Goal: Task Accomplishment & Management: Use online tool/utility

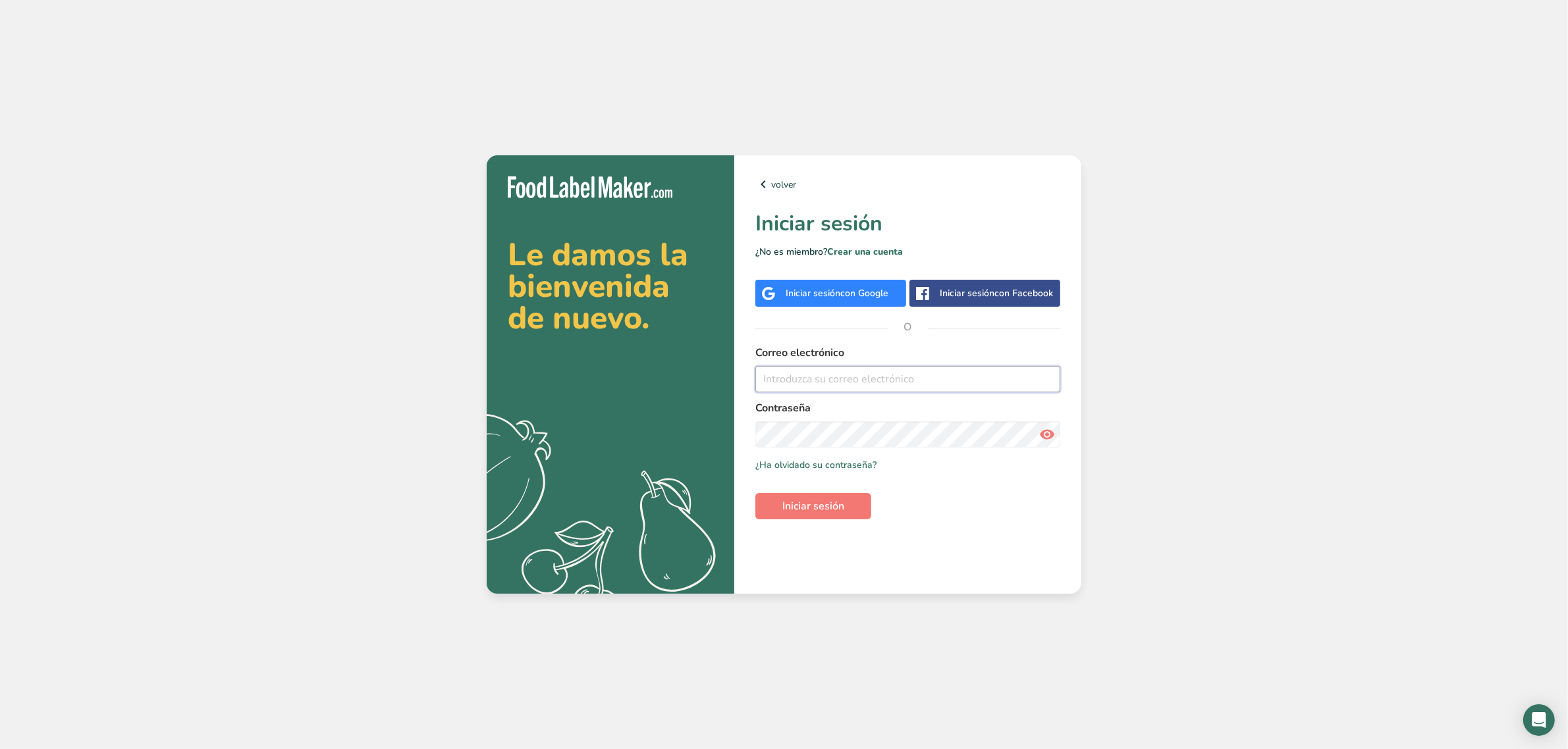
click at [781, 377] on input "email" at bounding box center [907, 379] width 305 height 26
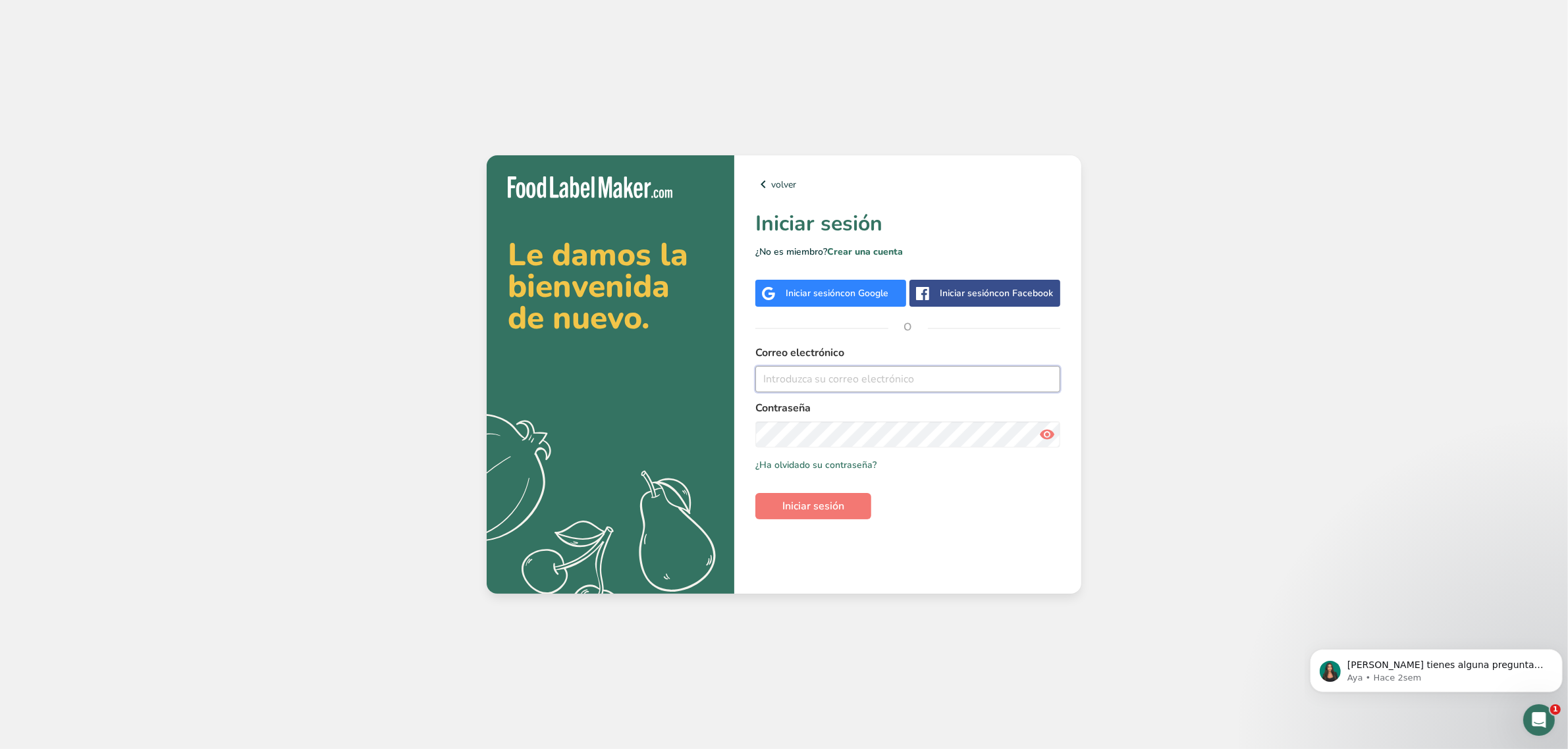
type input "[PERSON_NAME][EMAIL_ADDRESS][PERSON_NAME][DOMAIN_NAME]"
click at [823, 504] on span "Iniciar sesión" at bounding box center [813, 506] width 62 height 16
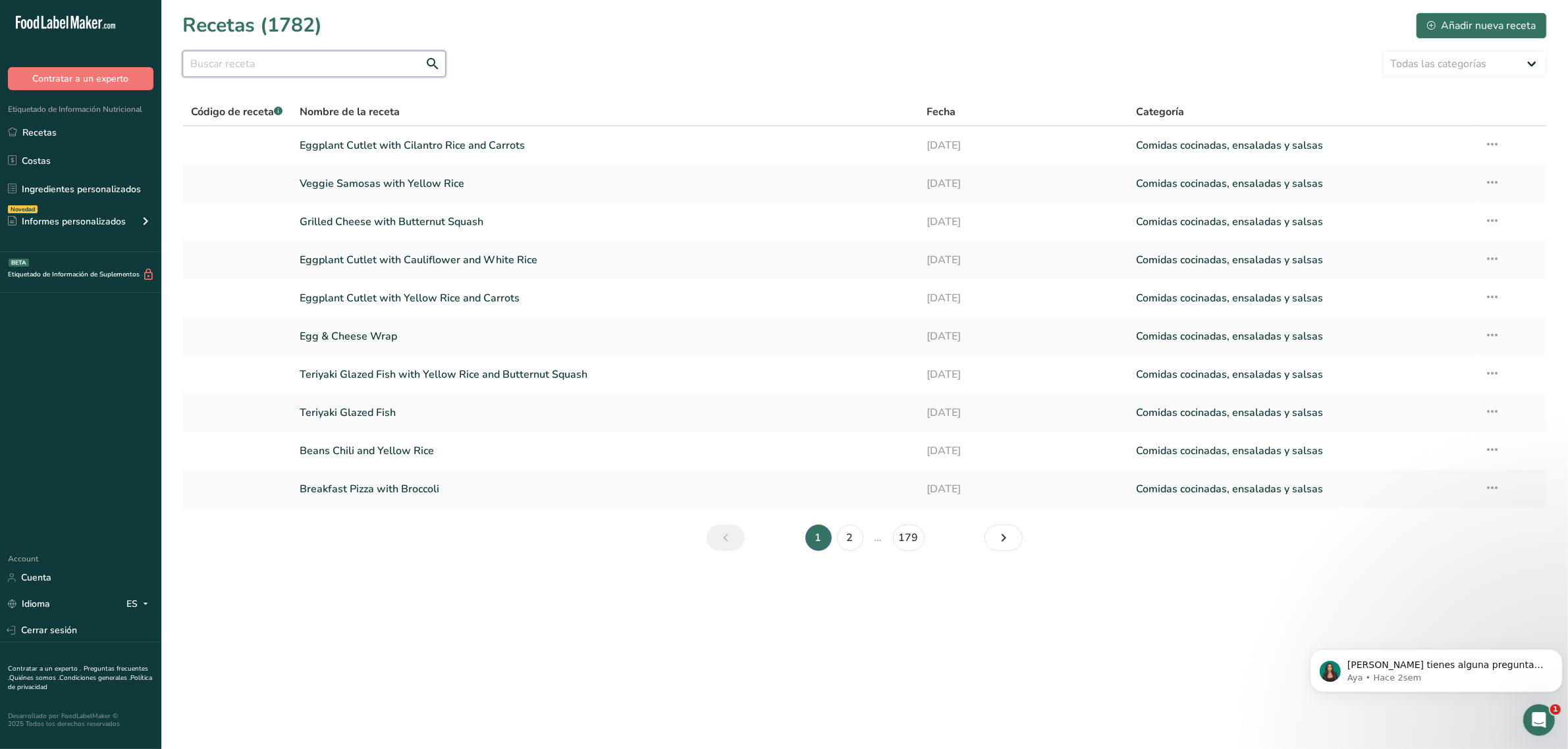
click at [333, 60] on input "text" at bounding box center [314, 64] width 263 height 26
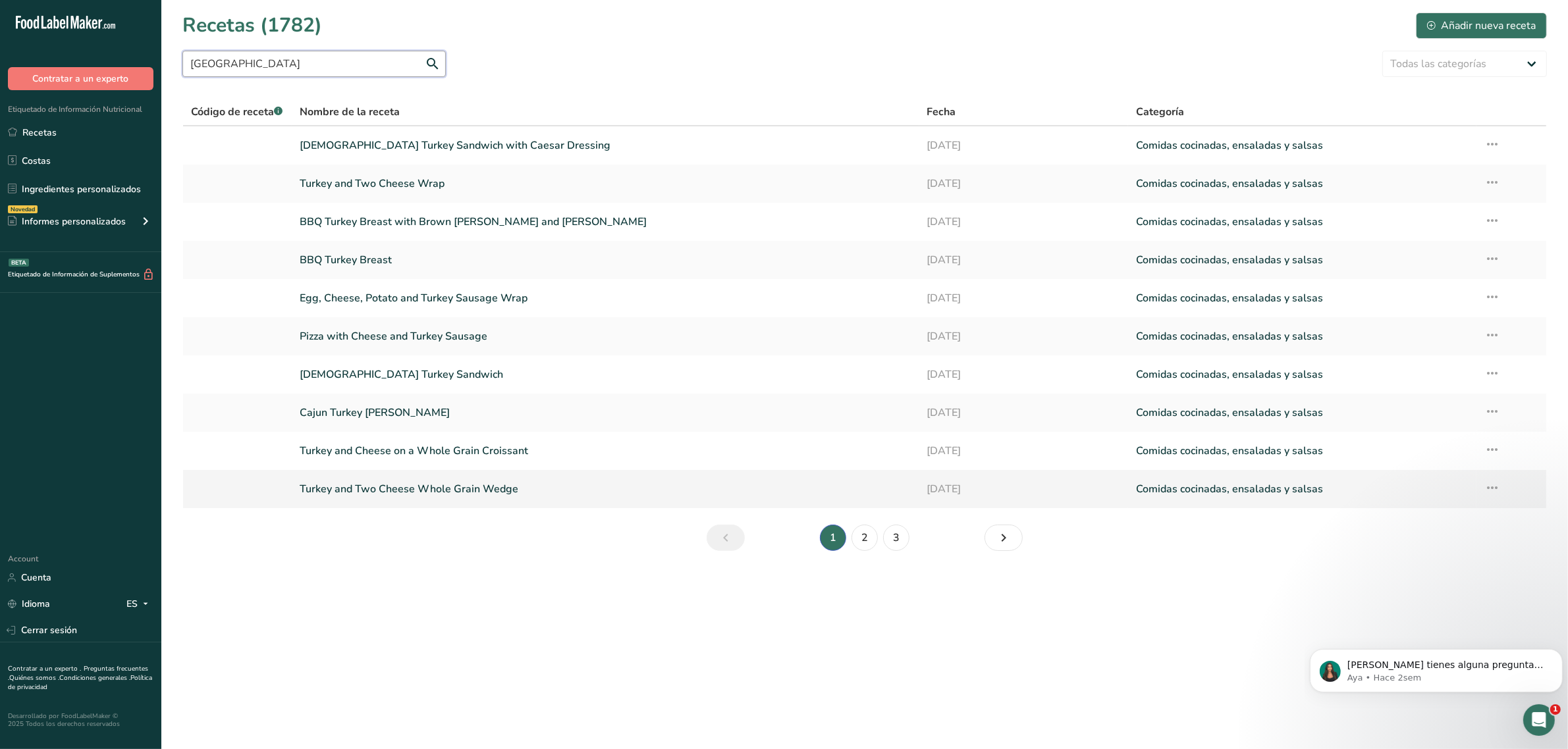
type input "[GEOGRAPHIC_DATA]"
click at [465, 494] on link "Turkey and Two Cheese Whole Grain Wedge" at bounding box center [606, 489] width 612 height 28
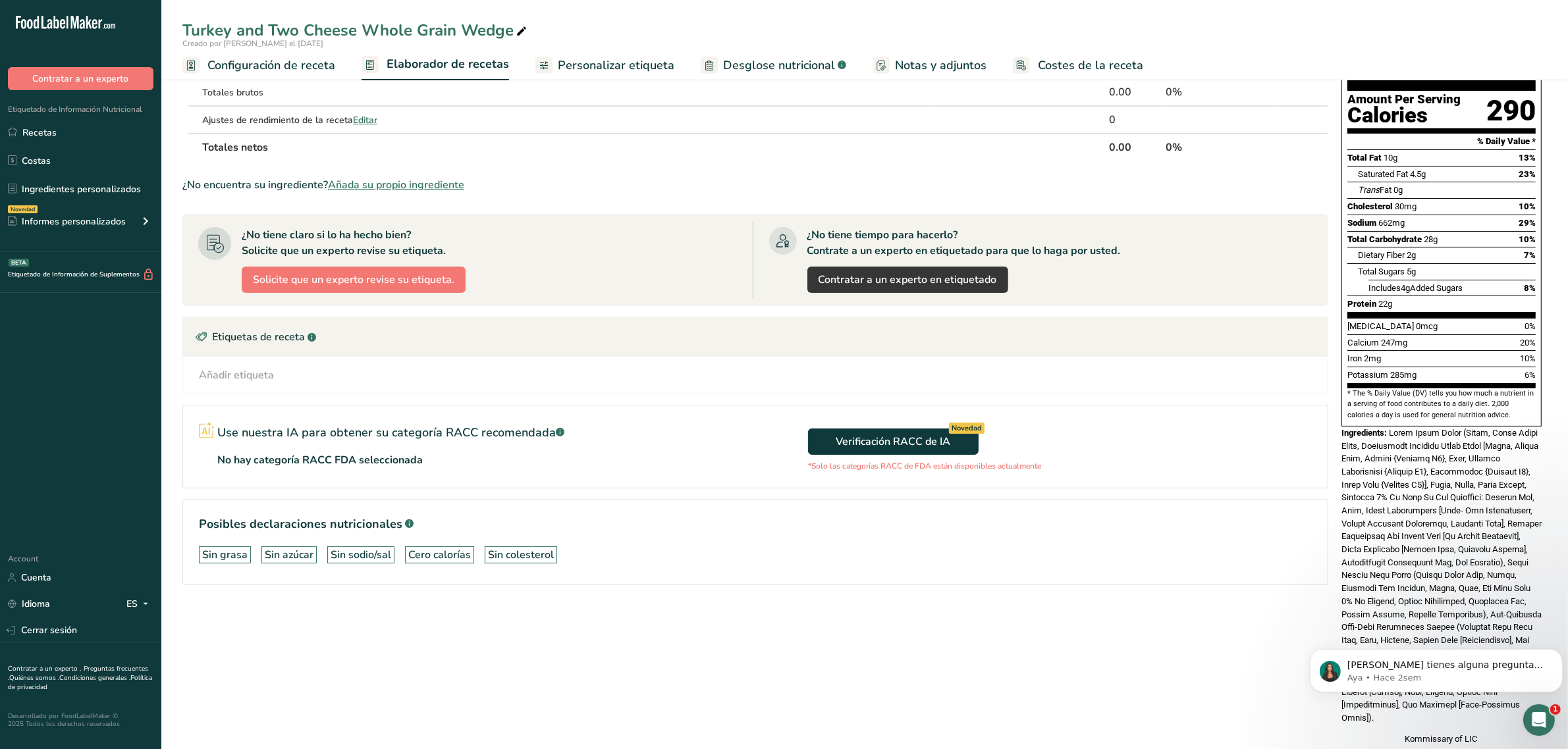
scroll to position [130, 0]
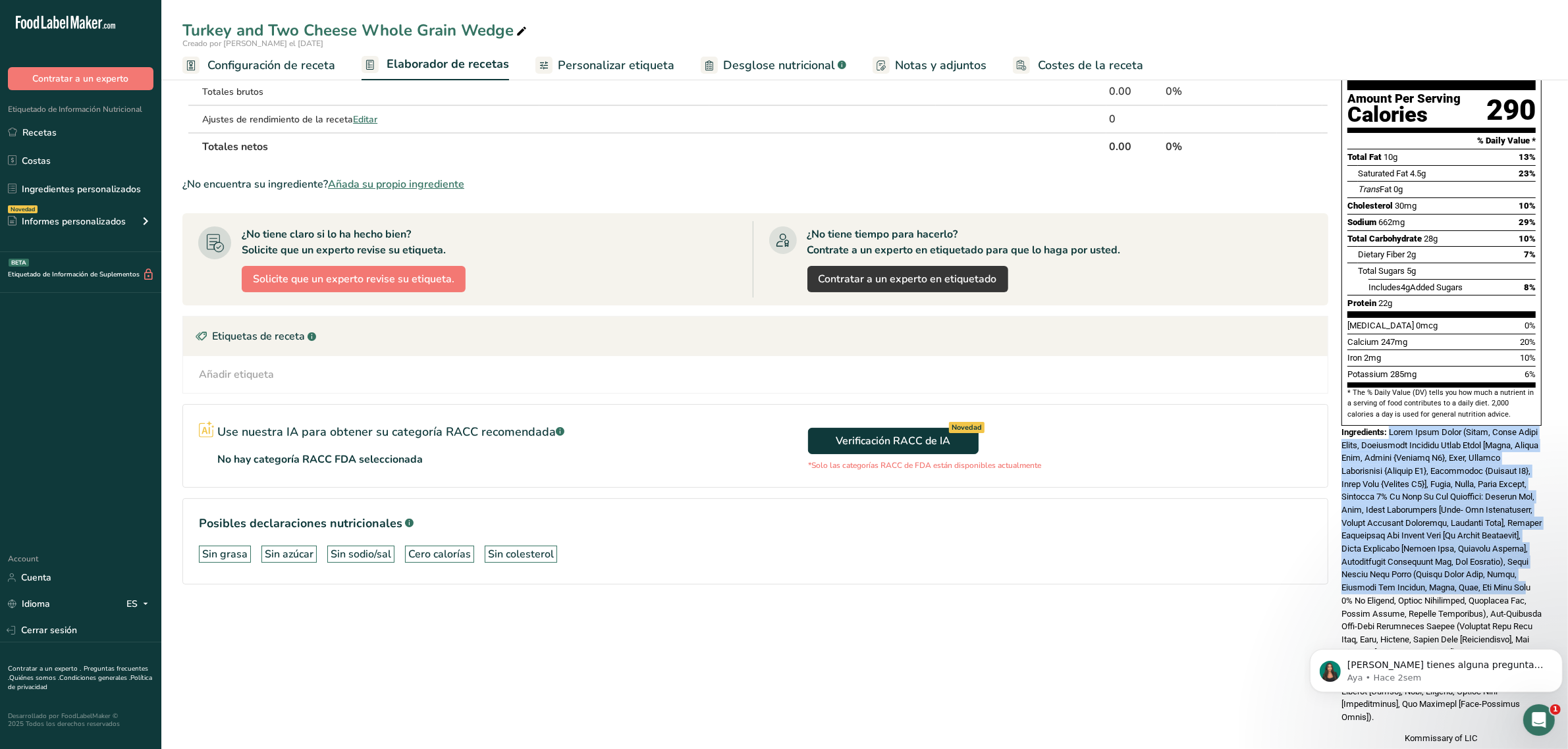
drag, startPoint x: 1390, startPoint y: 403, endPoint x: 1518, endPoint y: 563, distance: 204.9
click at [1518, 563] on span at bounding box center [1442, 574] width 200 height 295
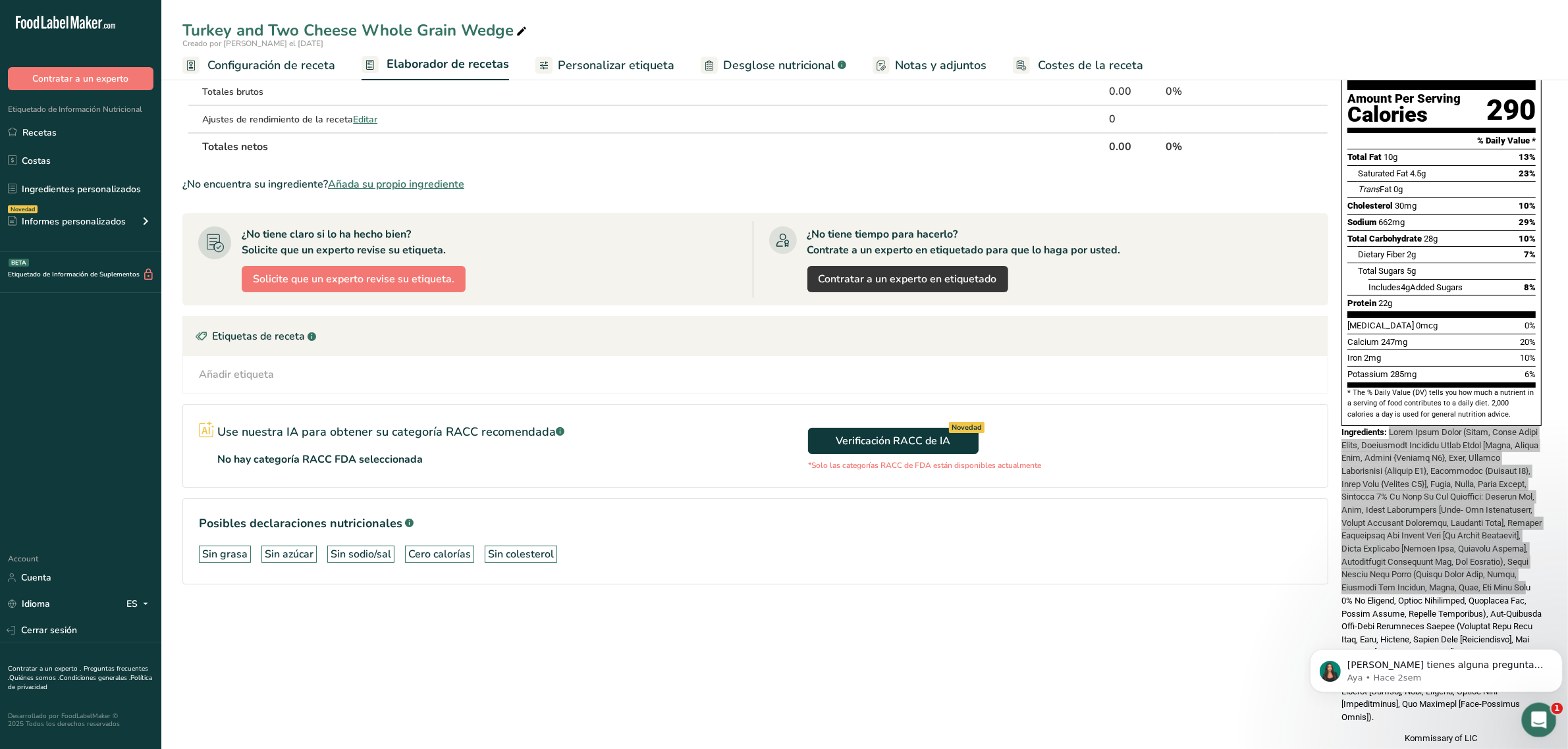
click at [1531, 714] on icon "Abrir Intercom Messenger" at bounding box center [1538, 719] width 22 height 22
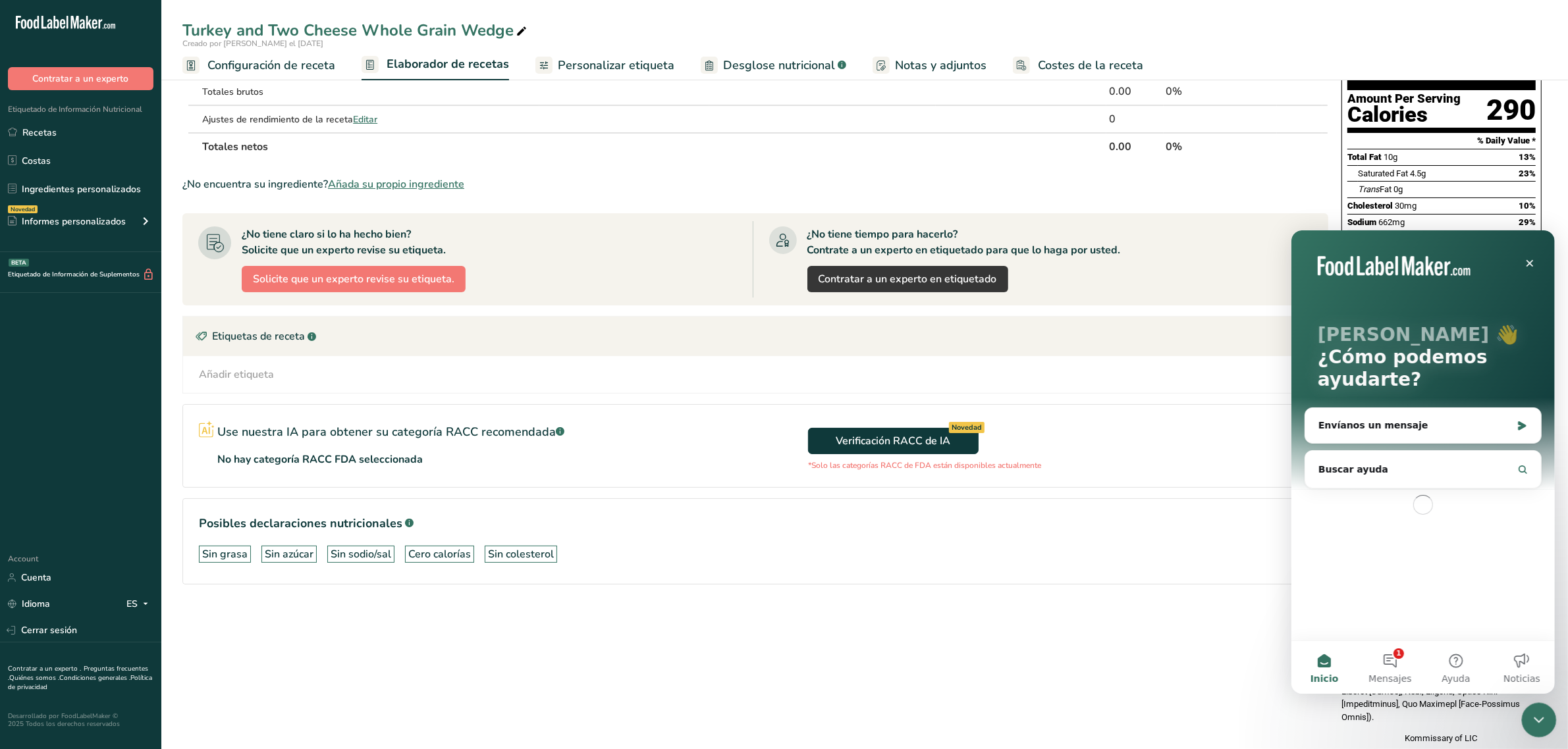
scroll to position [0, 0]
click at [1533, 717] on icon "Cerrar Intercom Messenger" at bounding box center [1537, 718] width 16 height 16
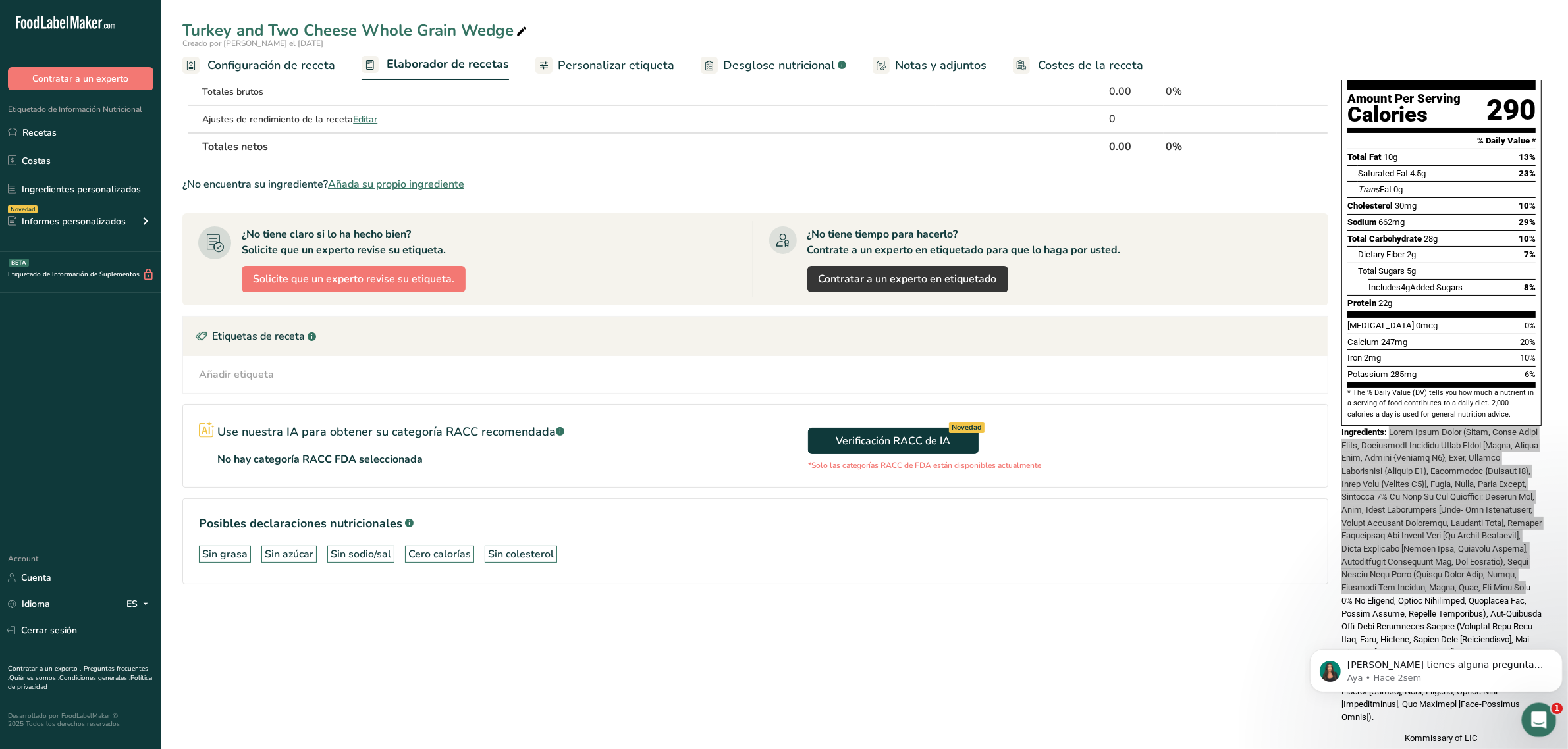
click at [1544, 709] on div "Abrir Intercom Messenger" at bounding box center [1537, 718] width 43 height 43
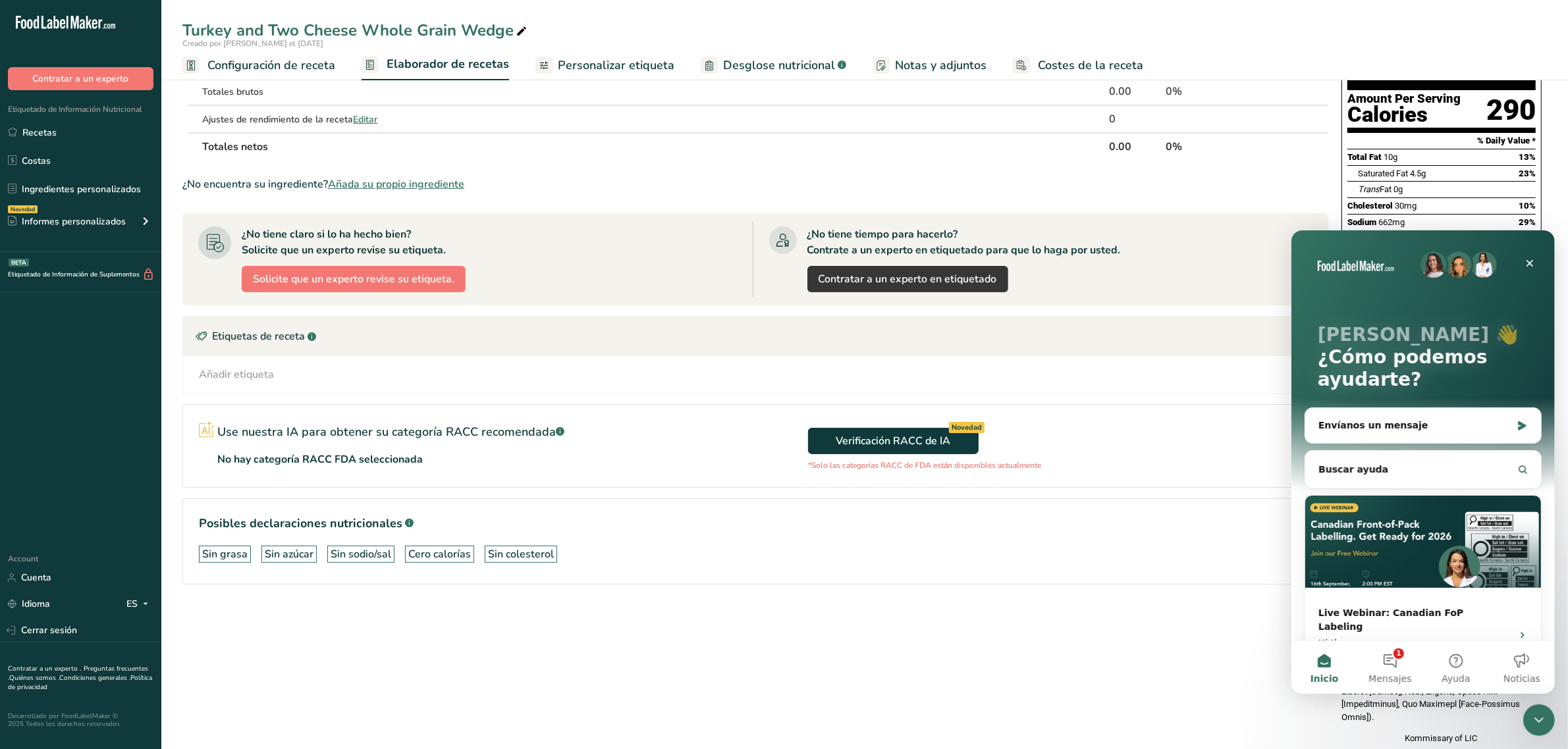
scroll to position [14, 0]
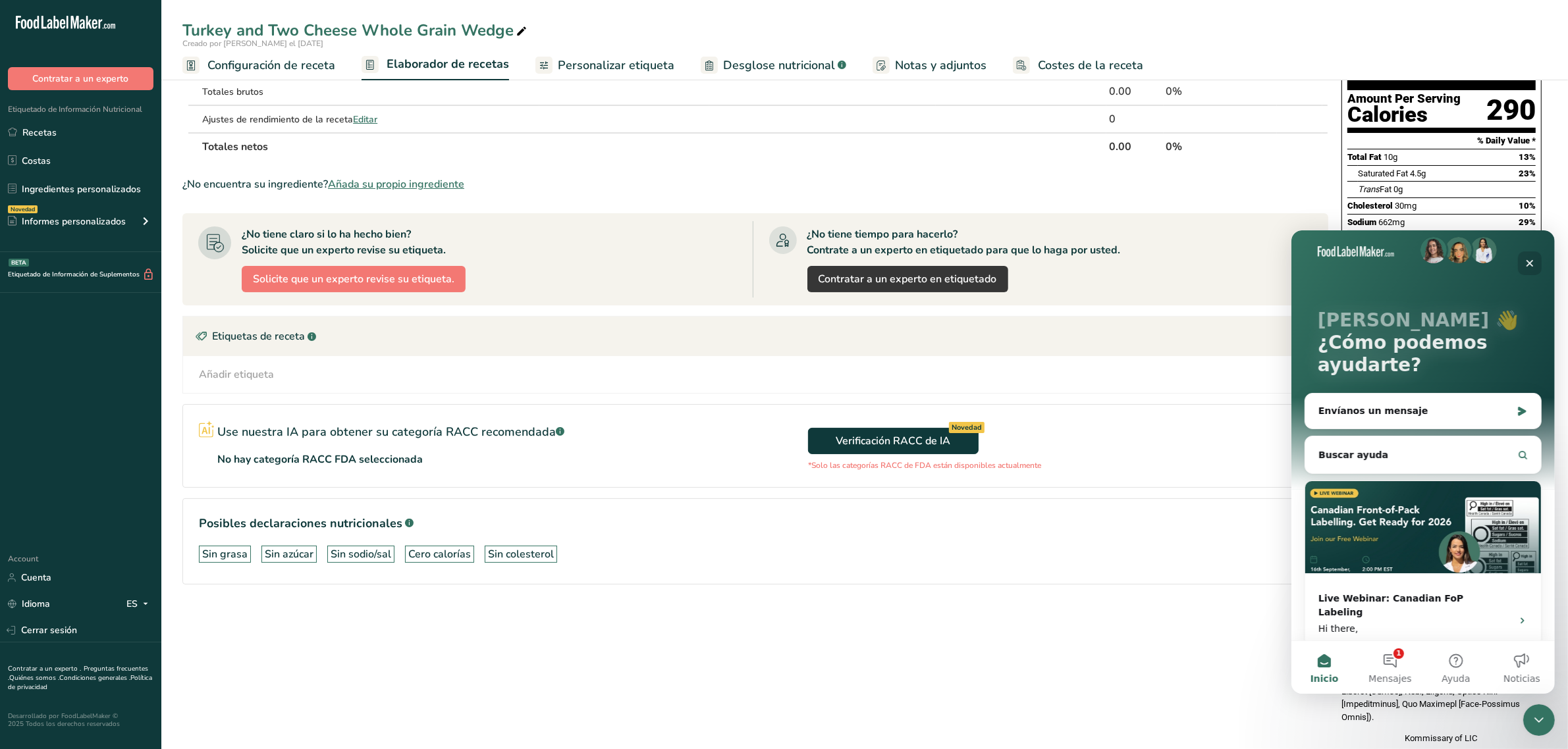
click at [1526, 262] on icon "Cerrar" at bounding box center [1529, 262] width 10 height 10
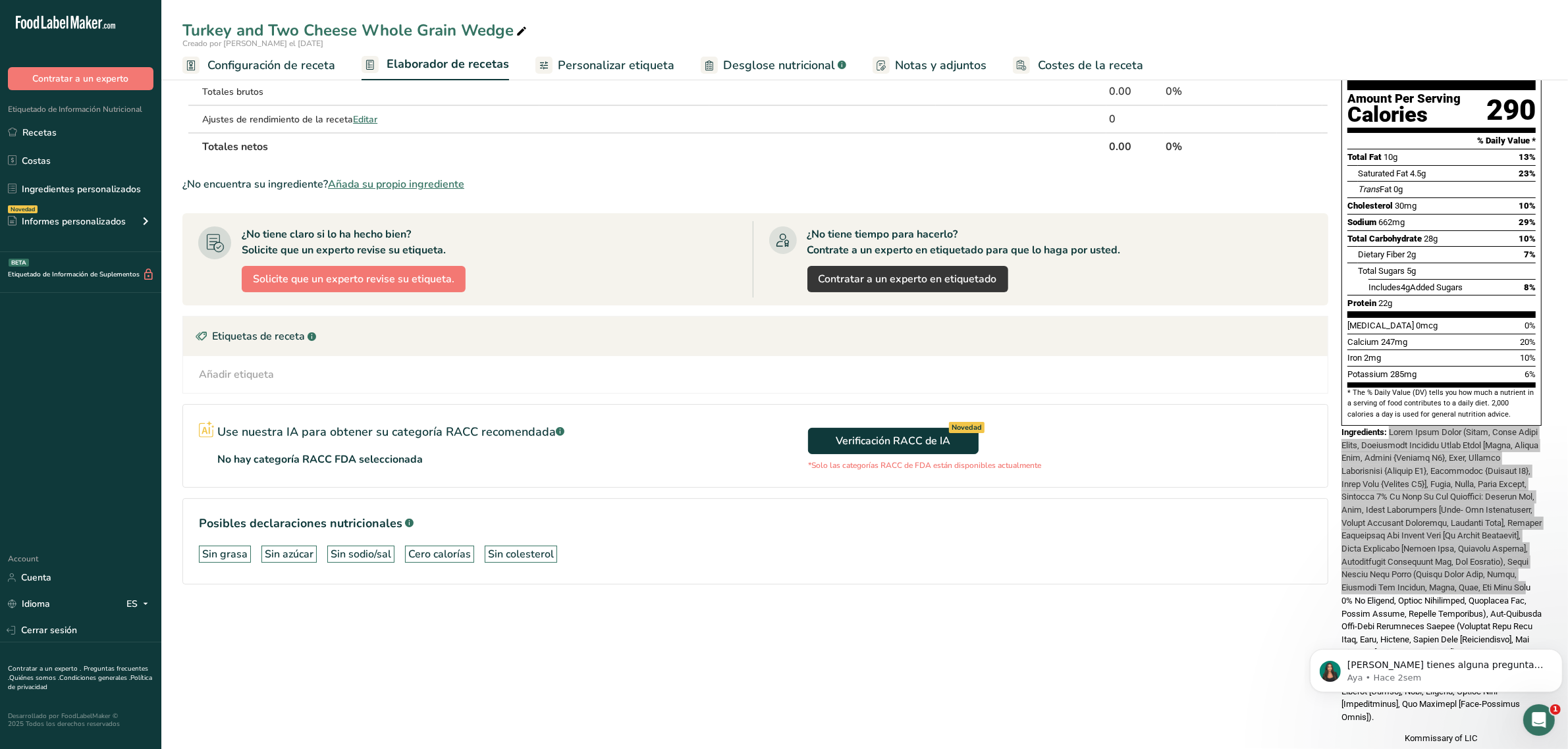
scroll to position [0, 0]
click at [1361, 681] on p "Aya • Hace 2sem" at bounding box center [1447, 678] width 199 height 12
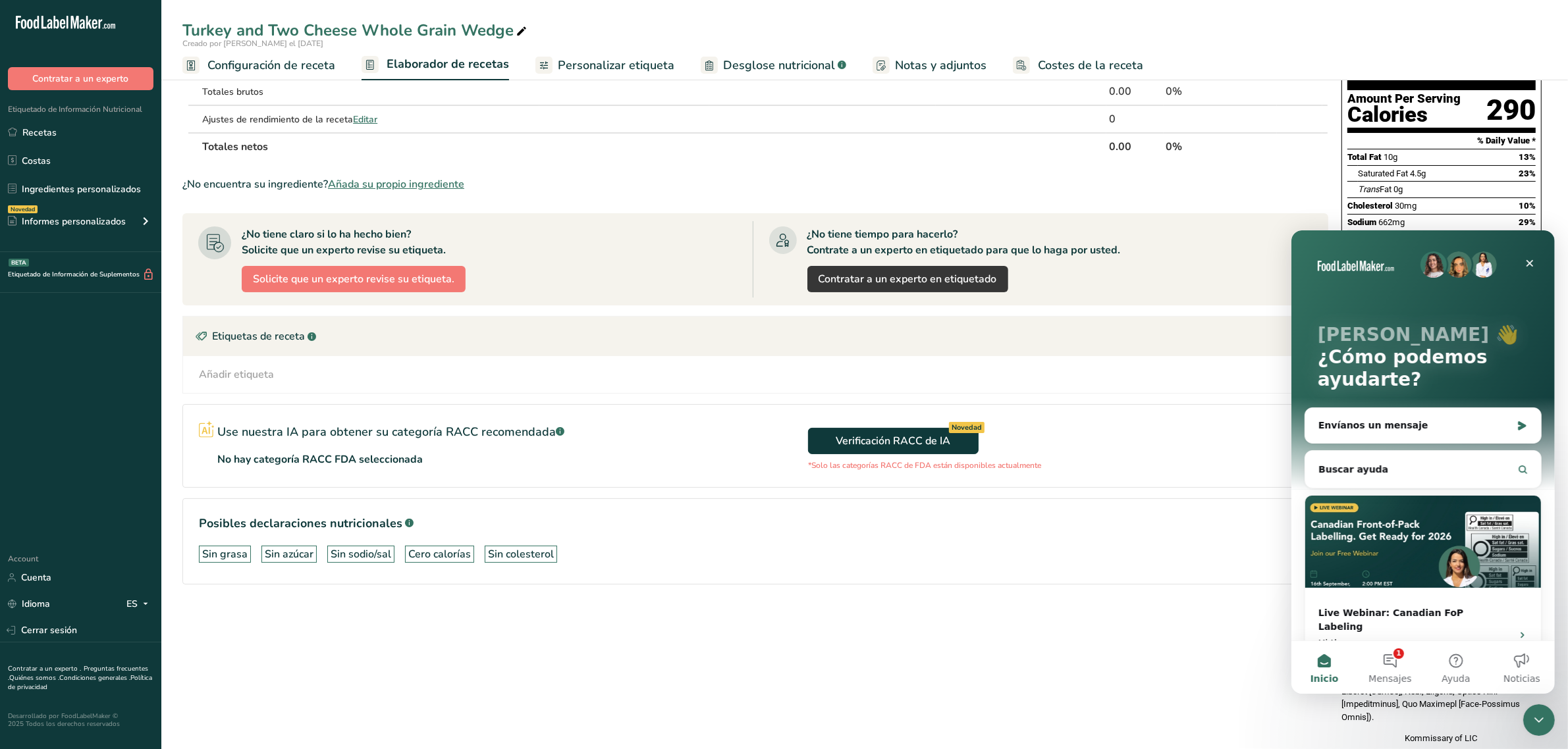
click at [1424, 732] on div "Kommissary of LIC" at bounding box center [1442, 739] width 200 height 14
click at [1175, 603] on section "Ingrediente * Cantidad * Unidad * Desperdicio * .a-a{fill:#347362;}.b-a{fill:#f…" at bounding box center [755, 309] width 1146 height 594
click at [1272, 485] on div "Verificación RACC de IA Novedad *Solo las categorías RACC de FDA están disponib…" at bounding box center [1041, 446] width 572 height 82
click at [1529, 260] on icon "Cerrar" at bounding box center [1529, 262] width 10 height 10
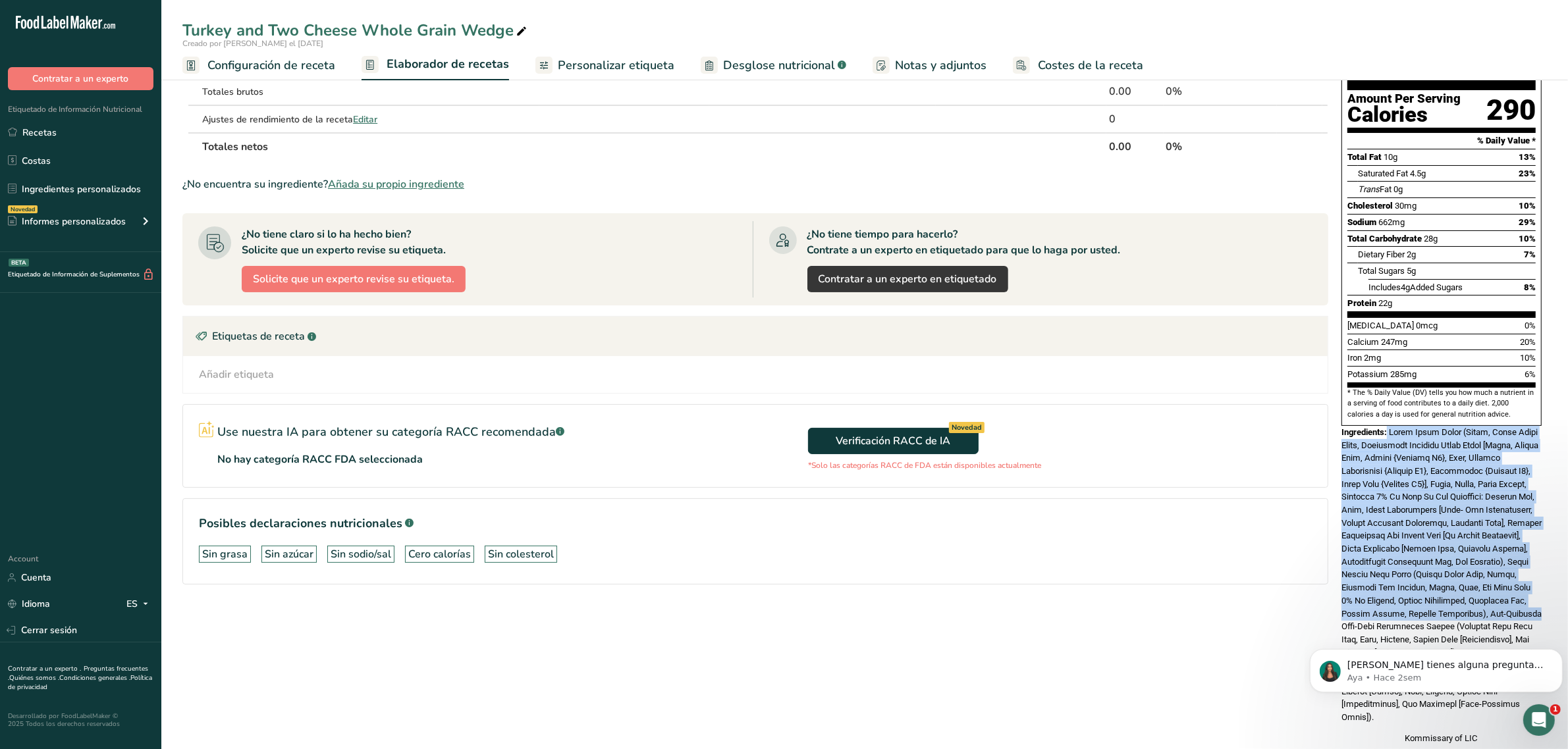
drag, startPoint x: 1387, startPoint y: 405, endPoint x: 1530, endPoint y: 580, distance: 226.0
click at [1530, 580] on div "Ingredients:" at bounding box center [1442, 575] width 200 height 298
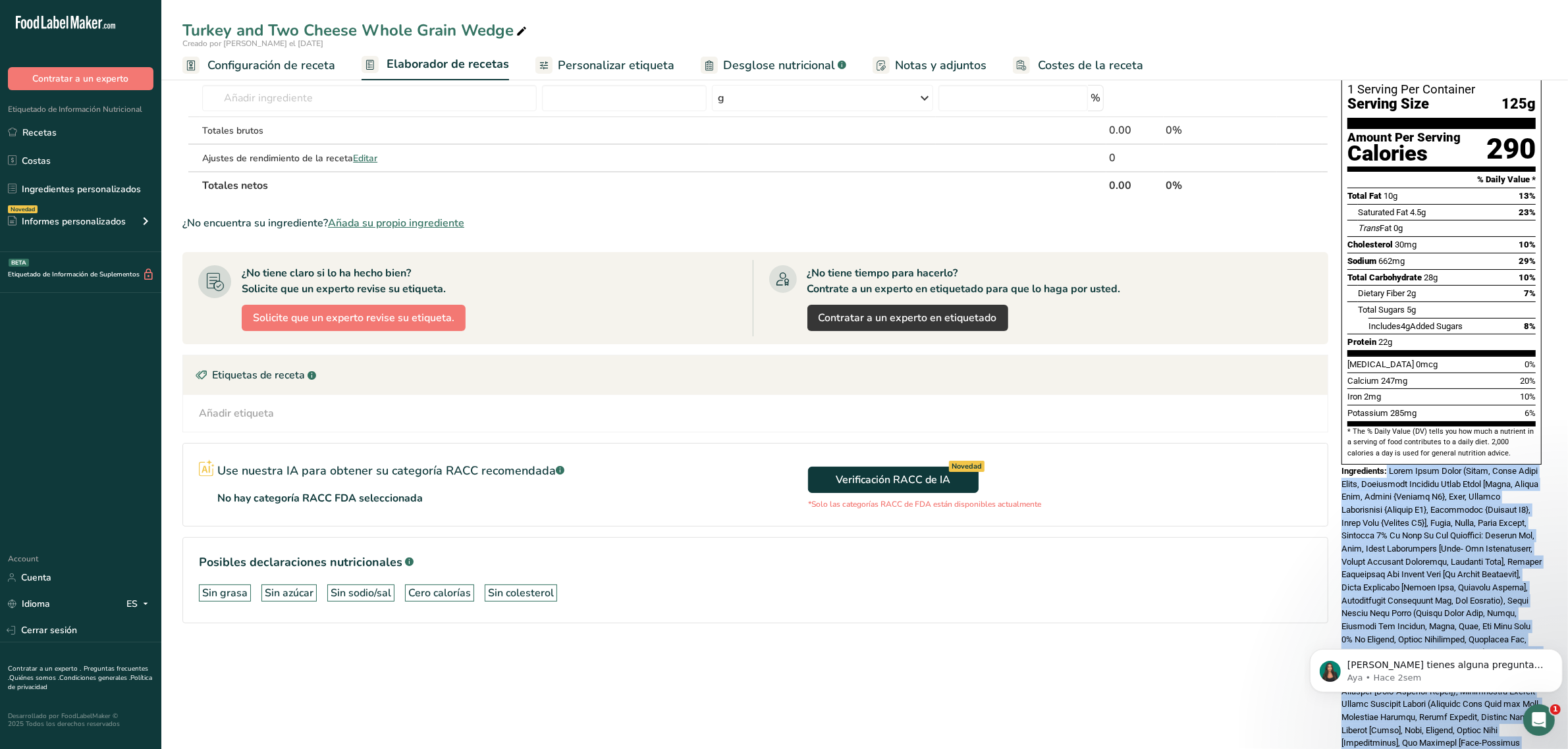
scroll to position [130, 0]
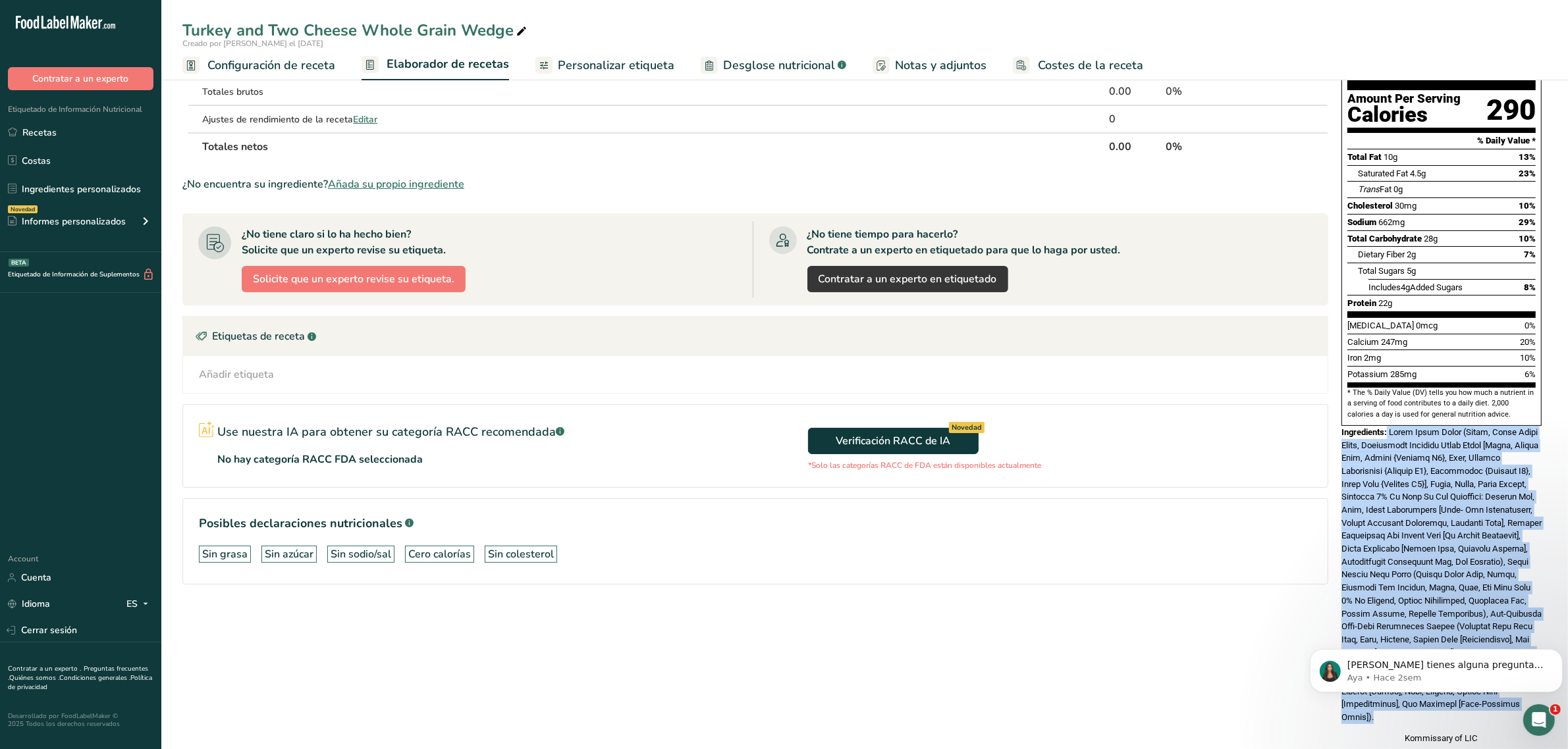
copy div "Whole Grain Bread (Water, Whole Wheat Flour, Unbleached Enriched Wheat Flour [F…"
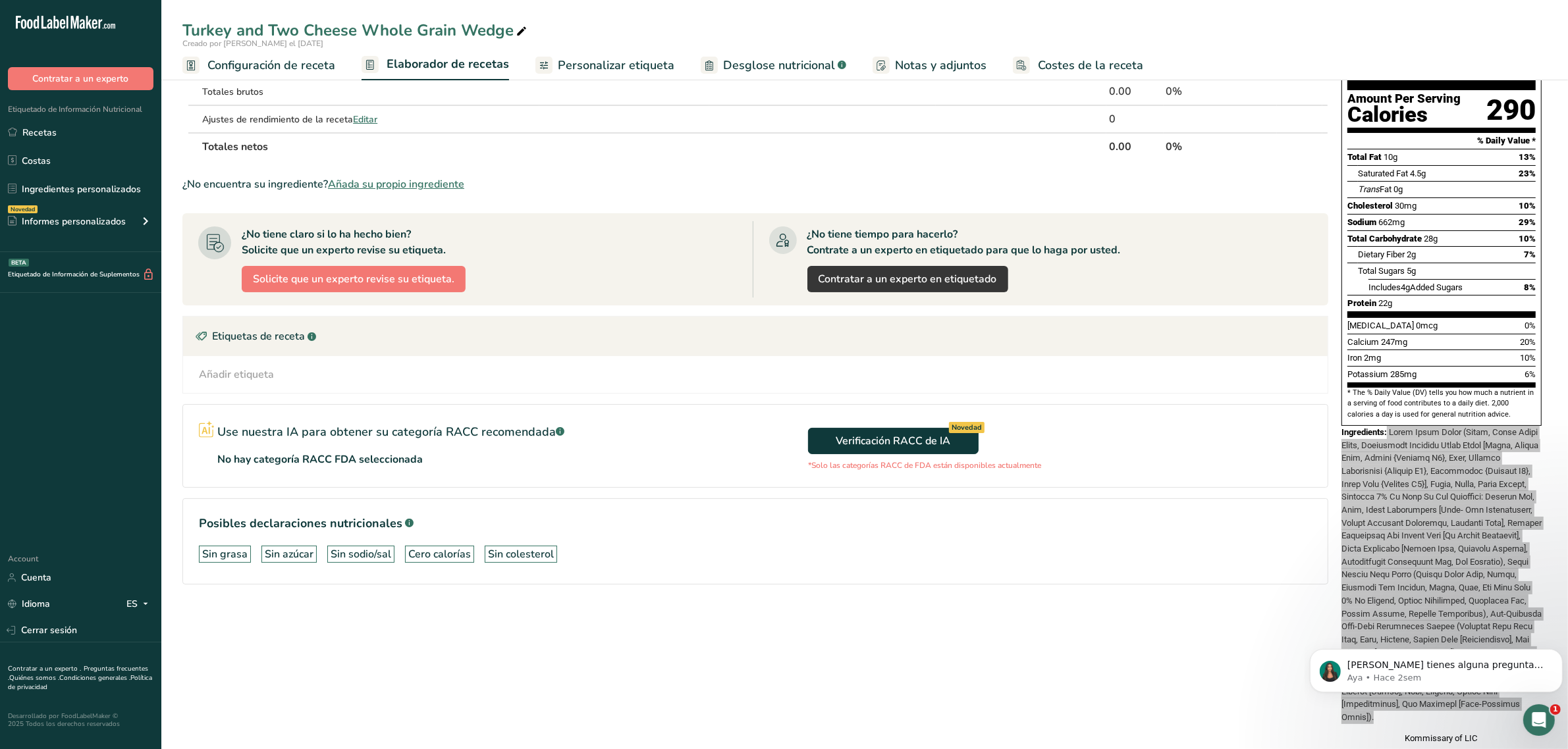
scroll to position [48, 0]
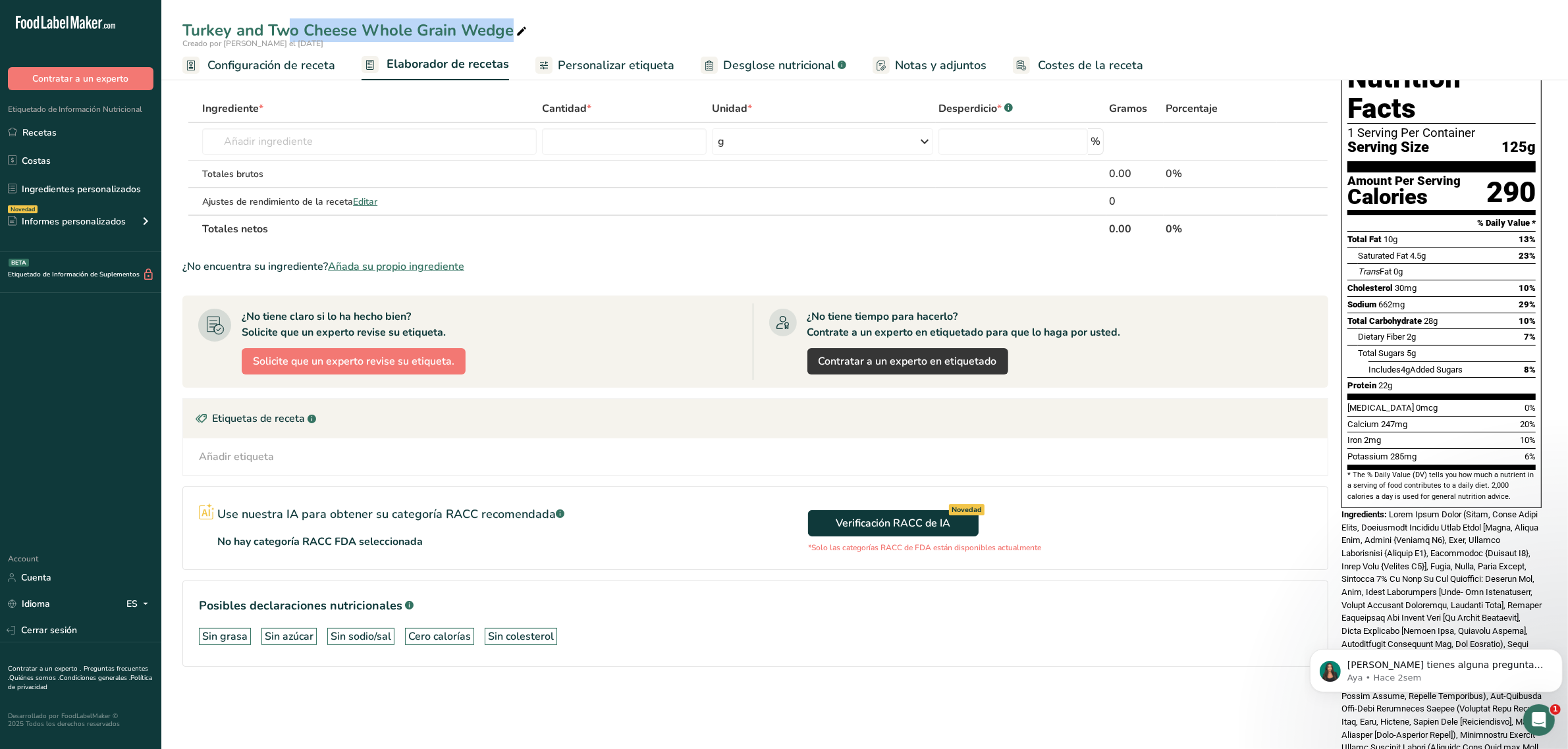
drag, startPoint x: 182, startPoint y: 26, endPoint x: 519, endPoint y: 31, distance: 337.0
click at [519, 31] on div "Turkey and Two Cheese Whole Grain Wedge" at bounding box center [356, 31] width 347 height 24
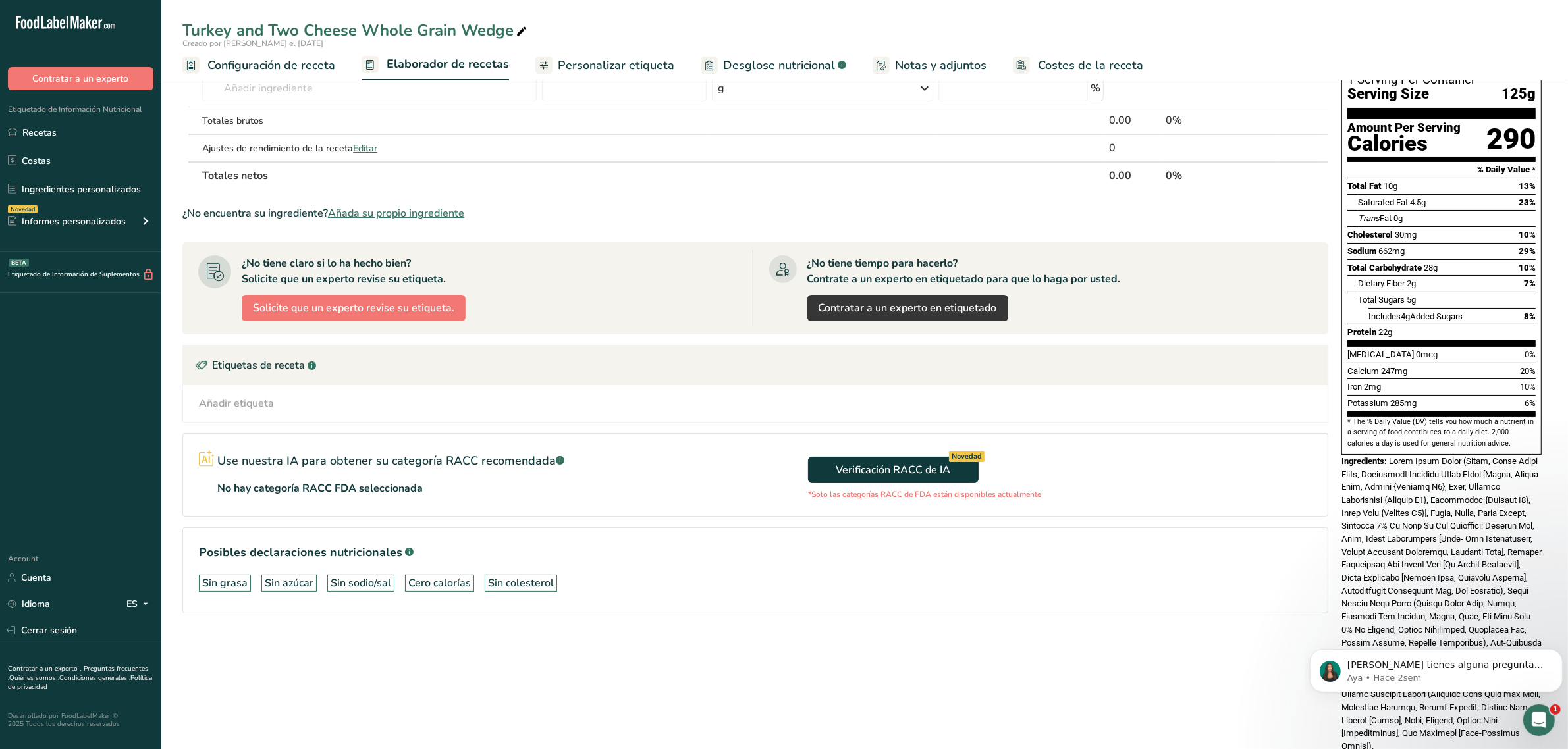
scroll to position [130, 0]
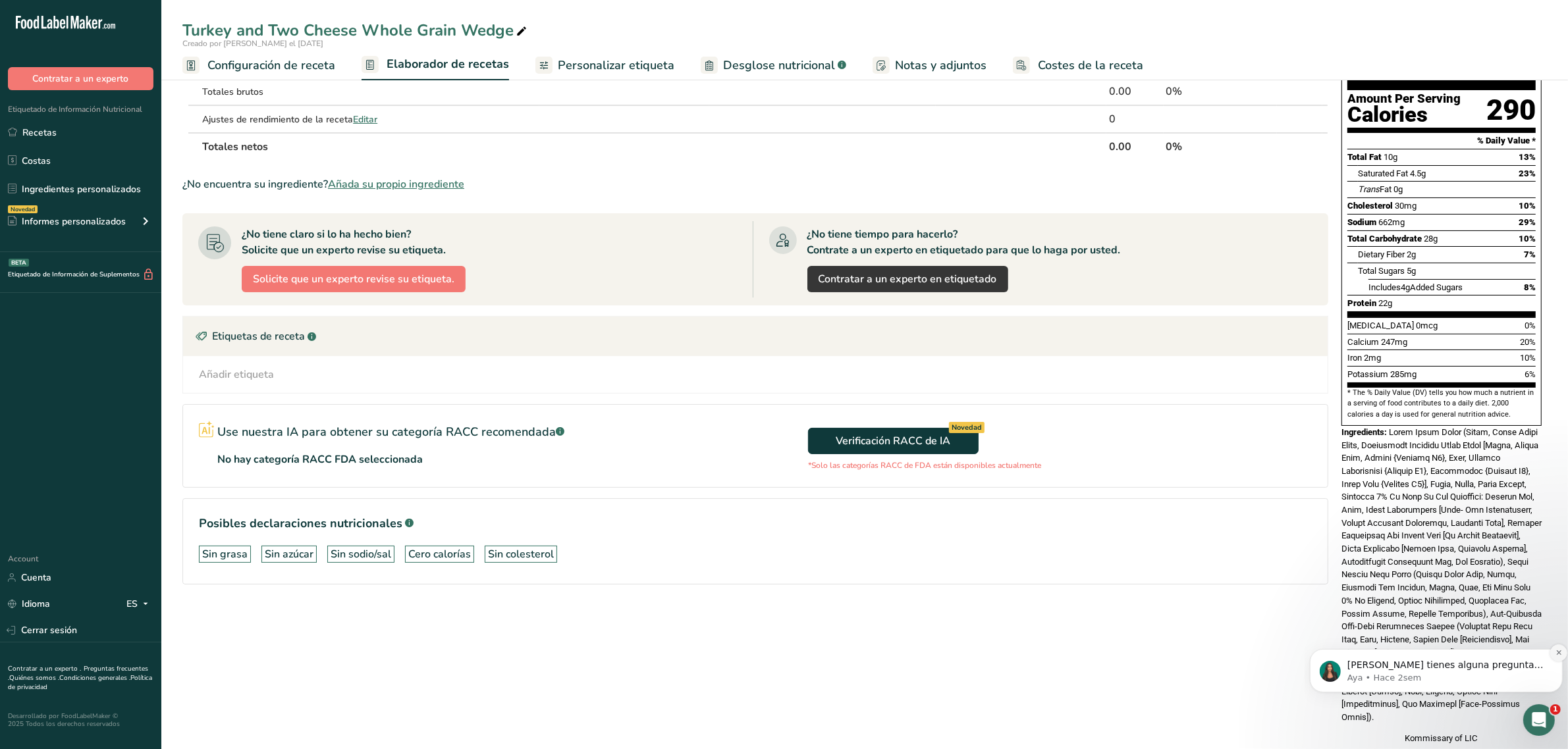
click at [1559, 649] on icon "Dismiss notification" at bounding box center [1559, 652] width 8 height 8
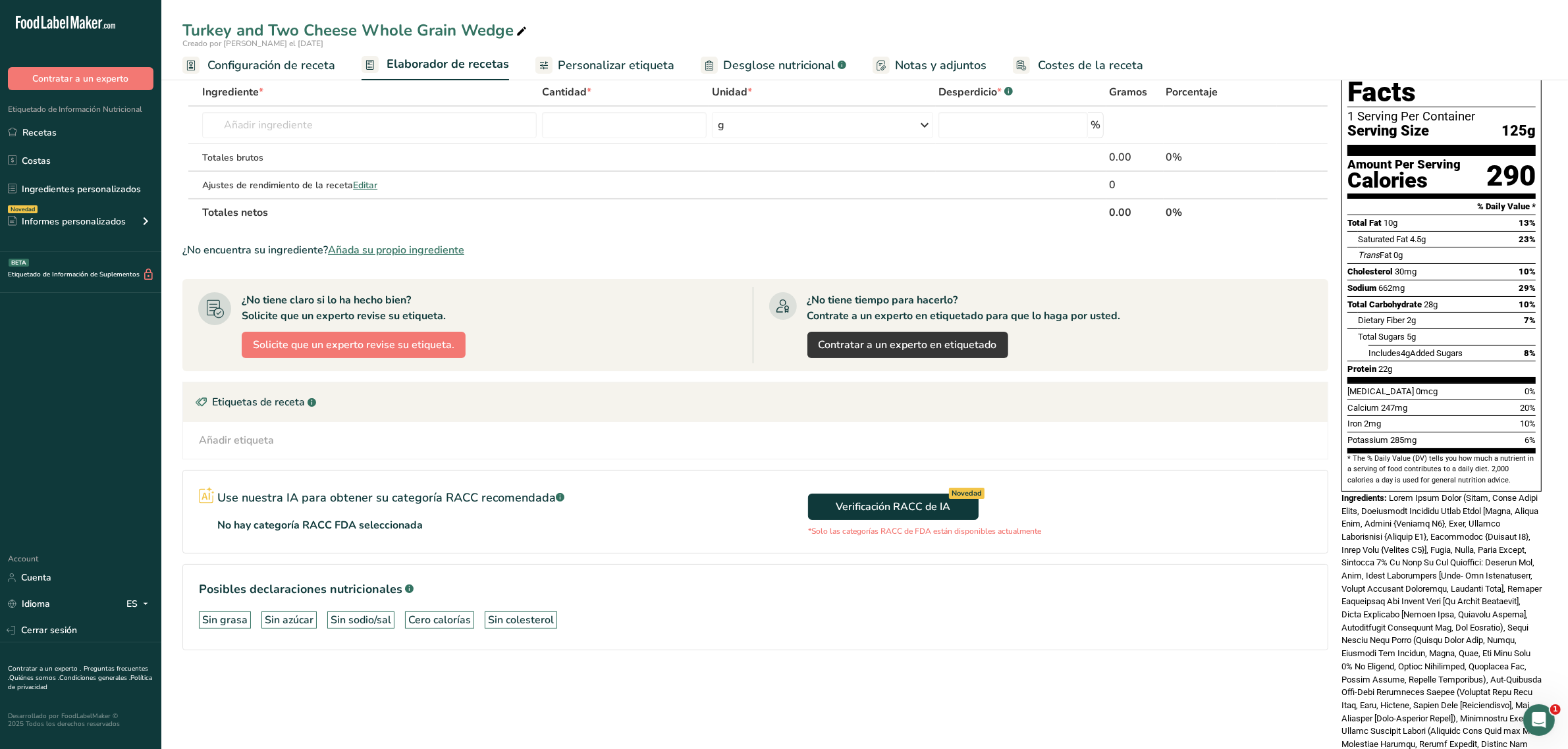
scroll to position [0, 0]
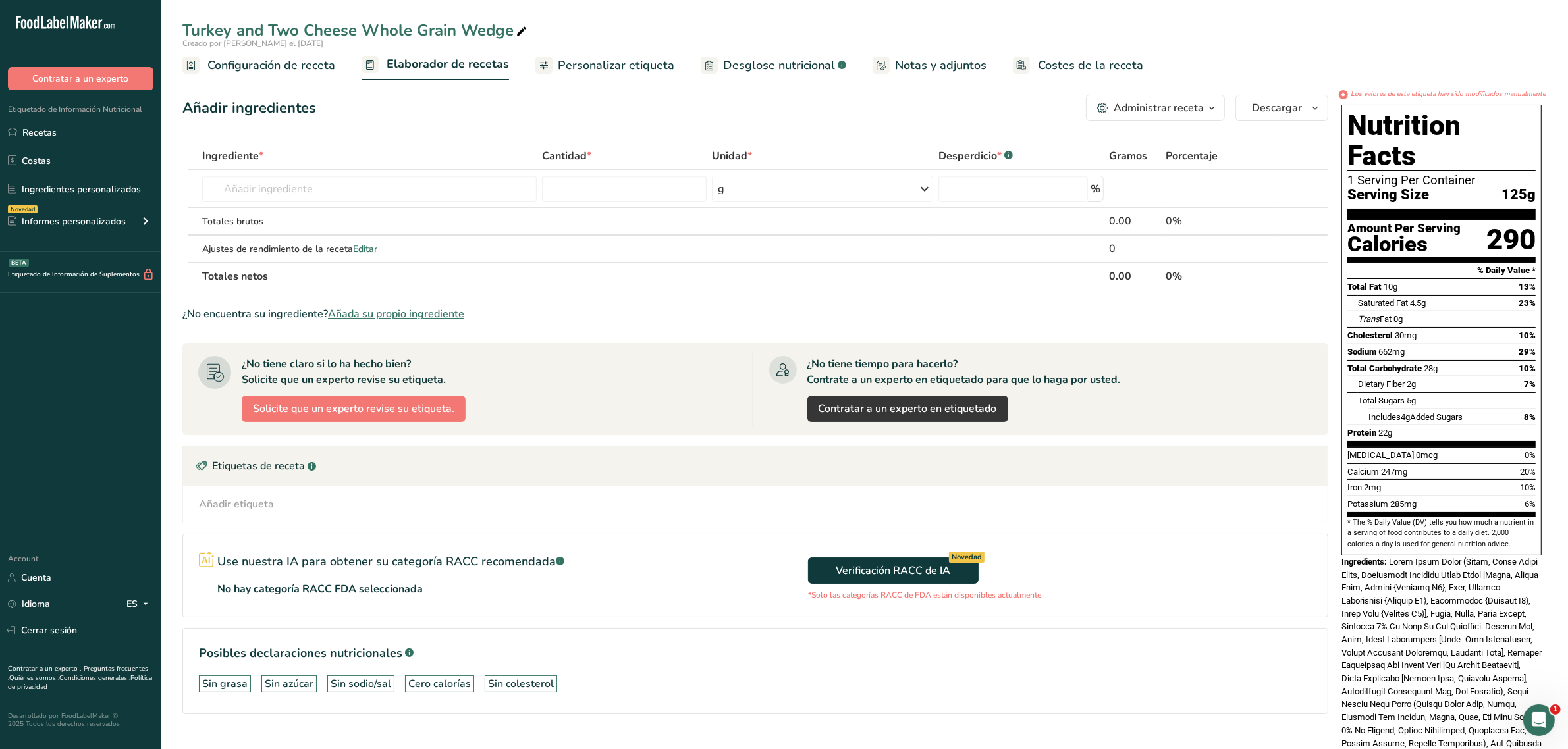
click at [603, 59] on span "Personalizar etiqueta" at bounding box center [616, 65] width 116 height 18
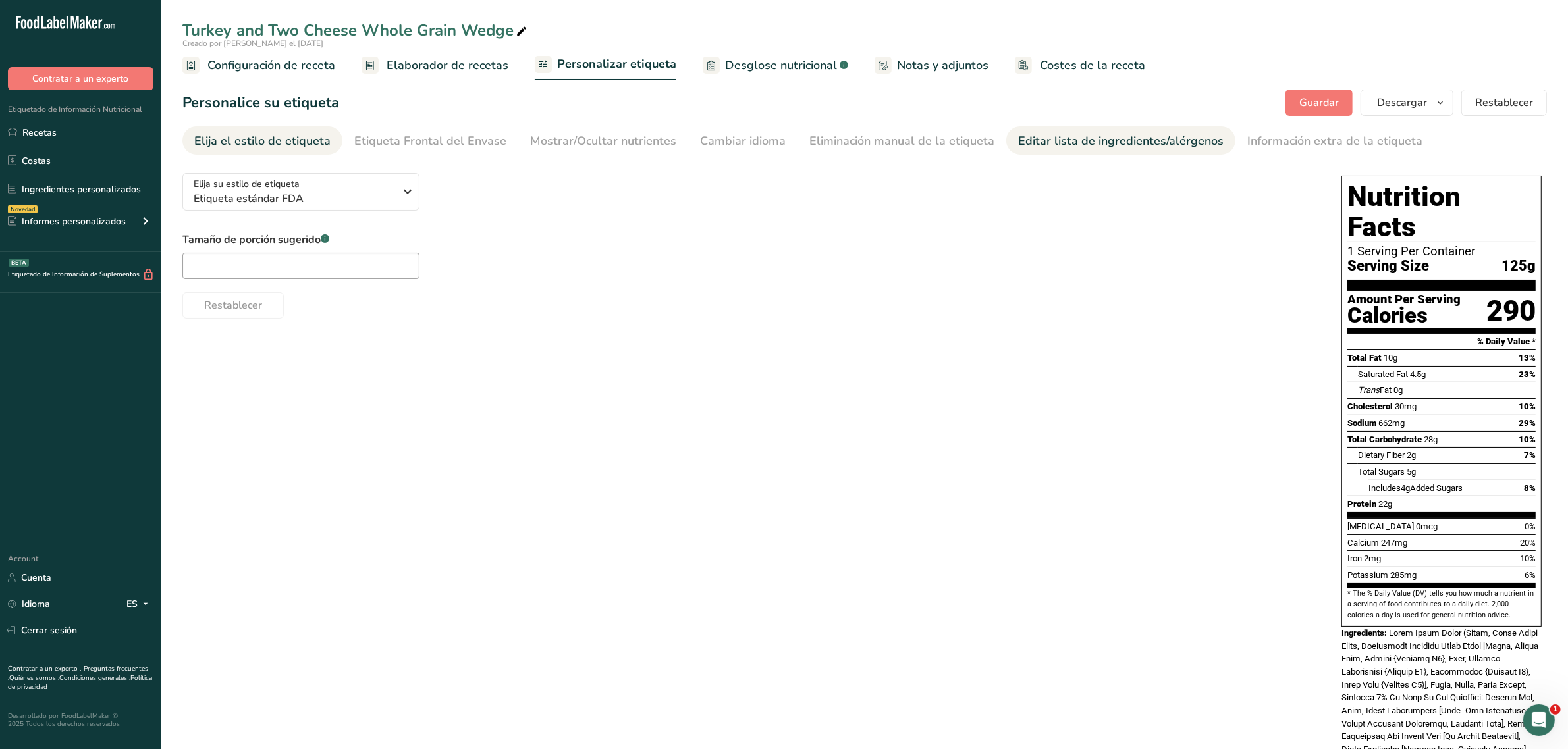
click at [1085, 139] on div "Editar lista de ingredientes/alérgenos" at bounding box center [1121, 141] width 206 height 18
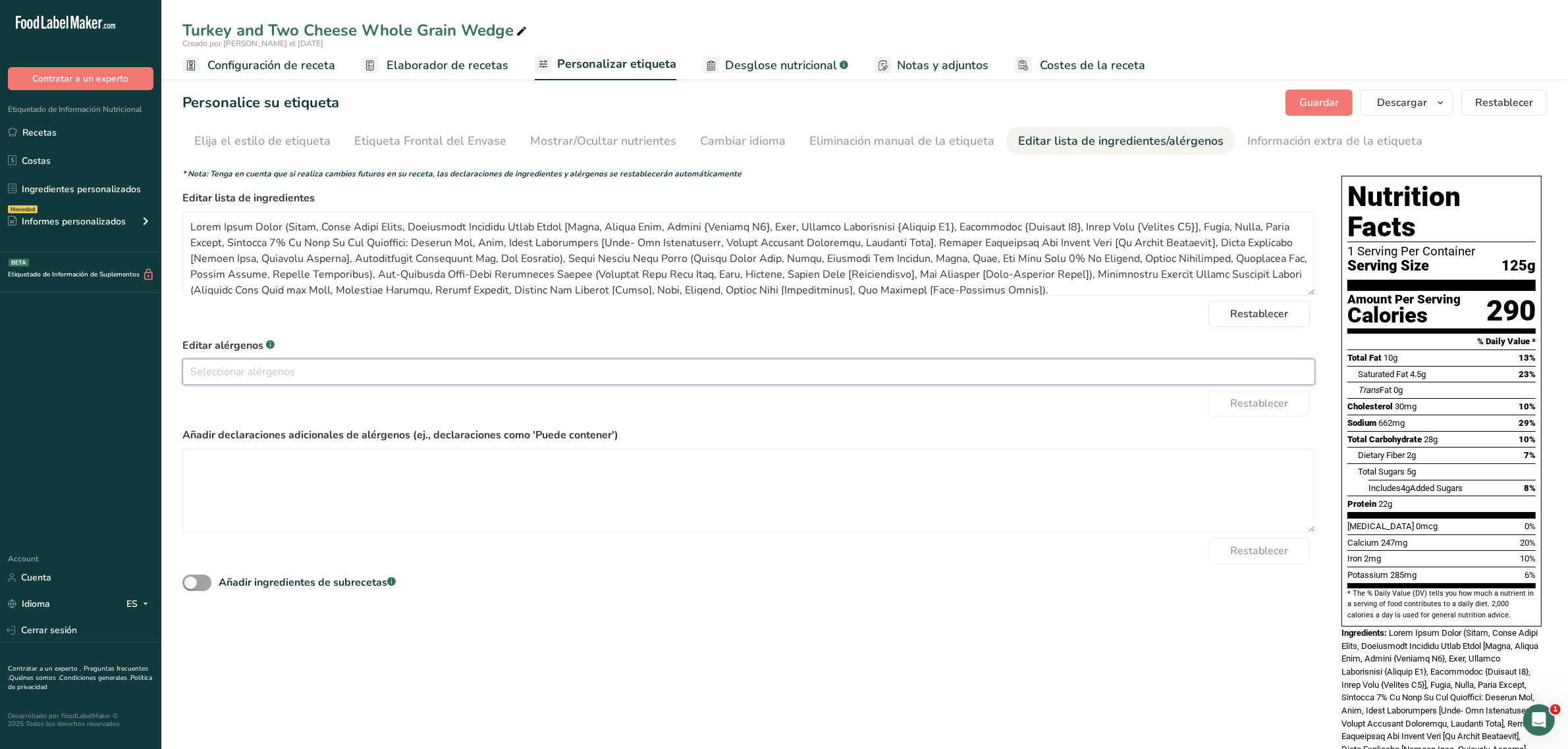
click at [265, 370] on input "text" at bounding box center [749, 372] width 1131 height 20
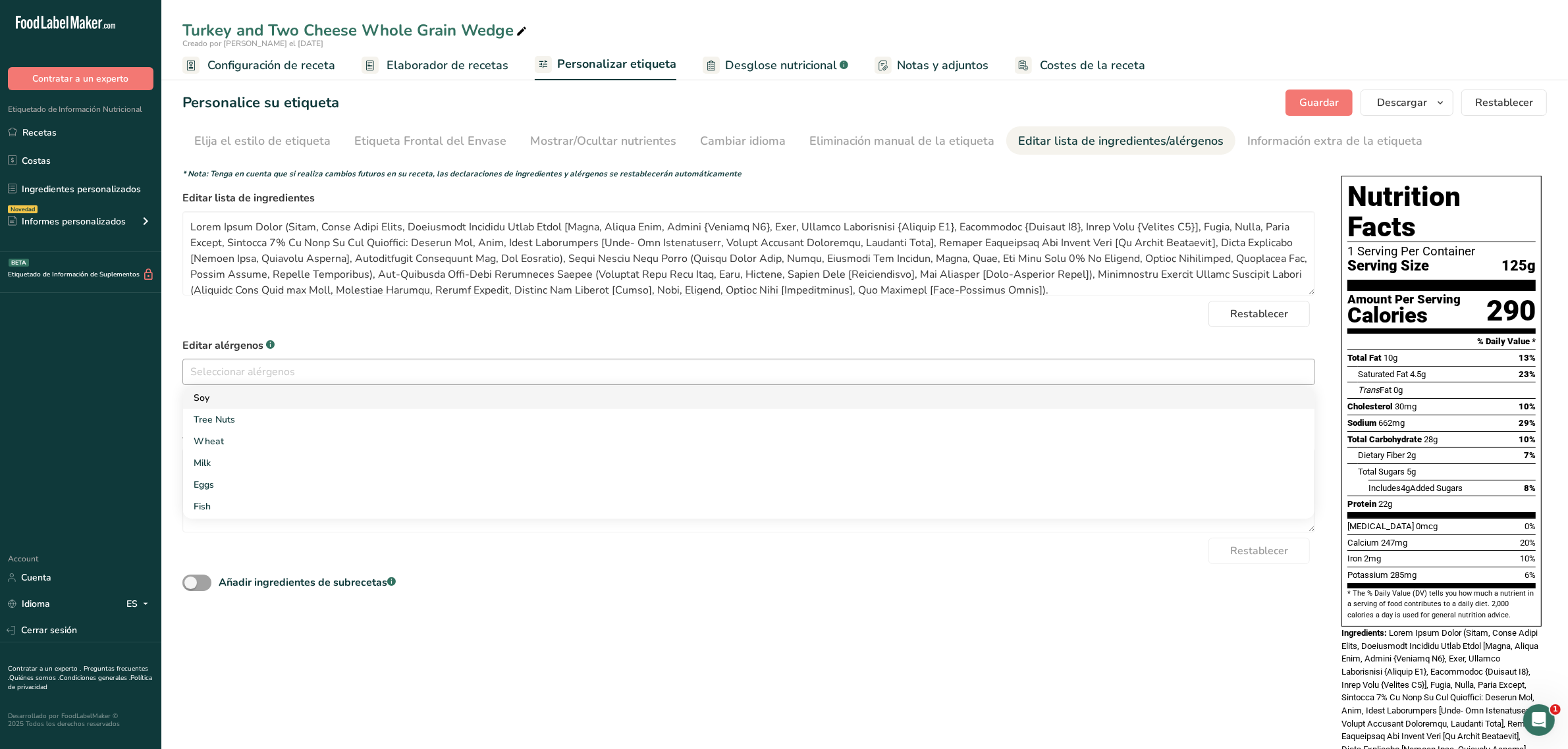
click at [255, 400] on link "Soy" at bounding box center [749, 398] width 1131 height 22
click at [256, 417] on link "Wheat" at bounding box center [749, 420] width 1131 height 22
click at [255, 425] on link "Milk" at bounding box center [749, 420] width 1131 height 22
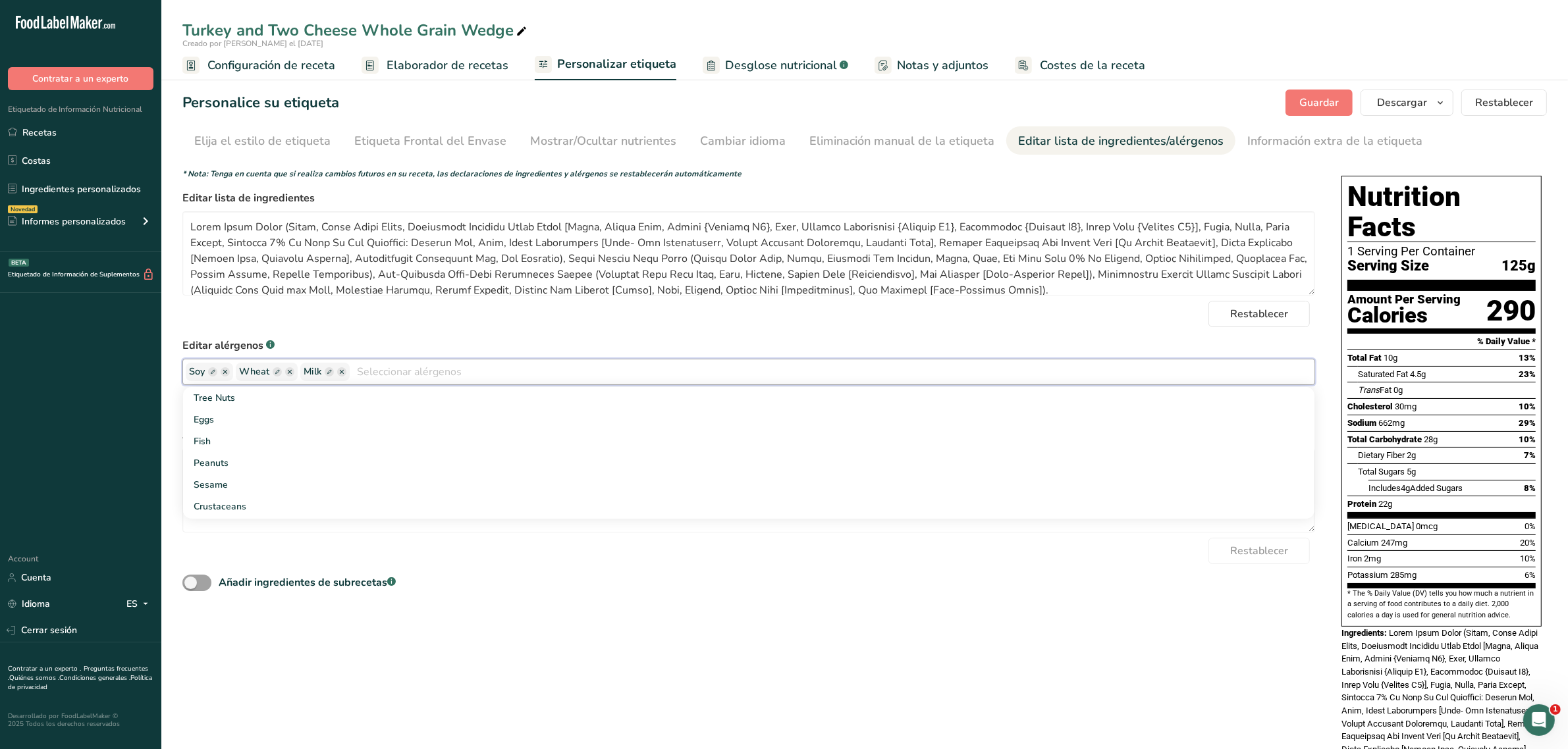
click at [432, 363] on input "text" at bounding box center [832, 372] width 965 height 20
click at [1323, 95] on span "Guardar" at bounding box center [1319, 103] width 40 height 16
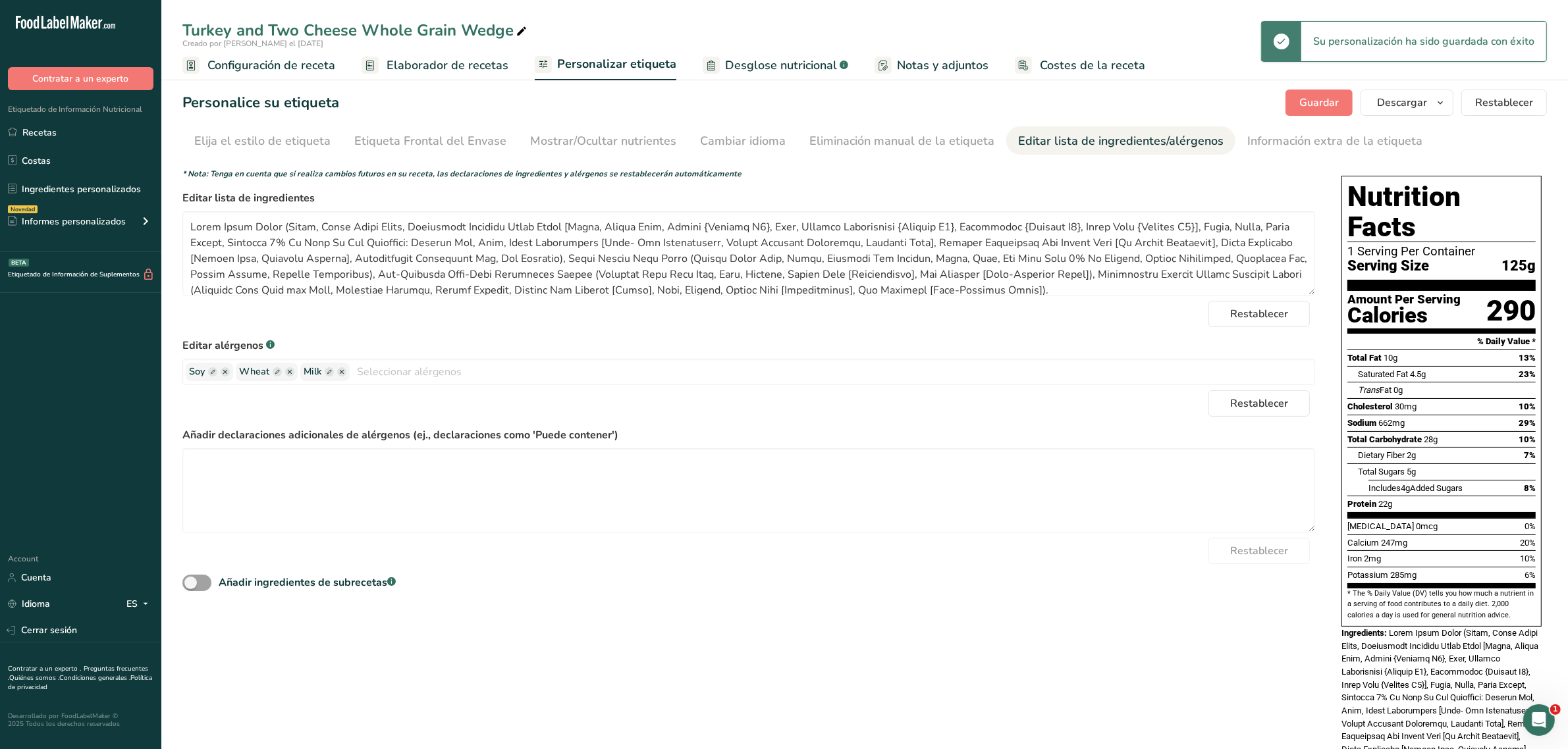
click at [396, 58] on span "Elaborador de recetas" at bounding box center [447, 65] width 121 height 18
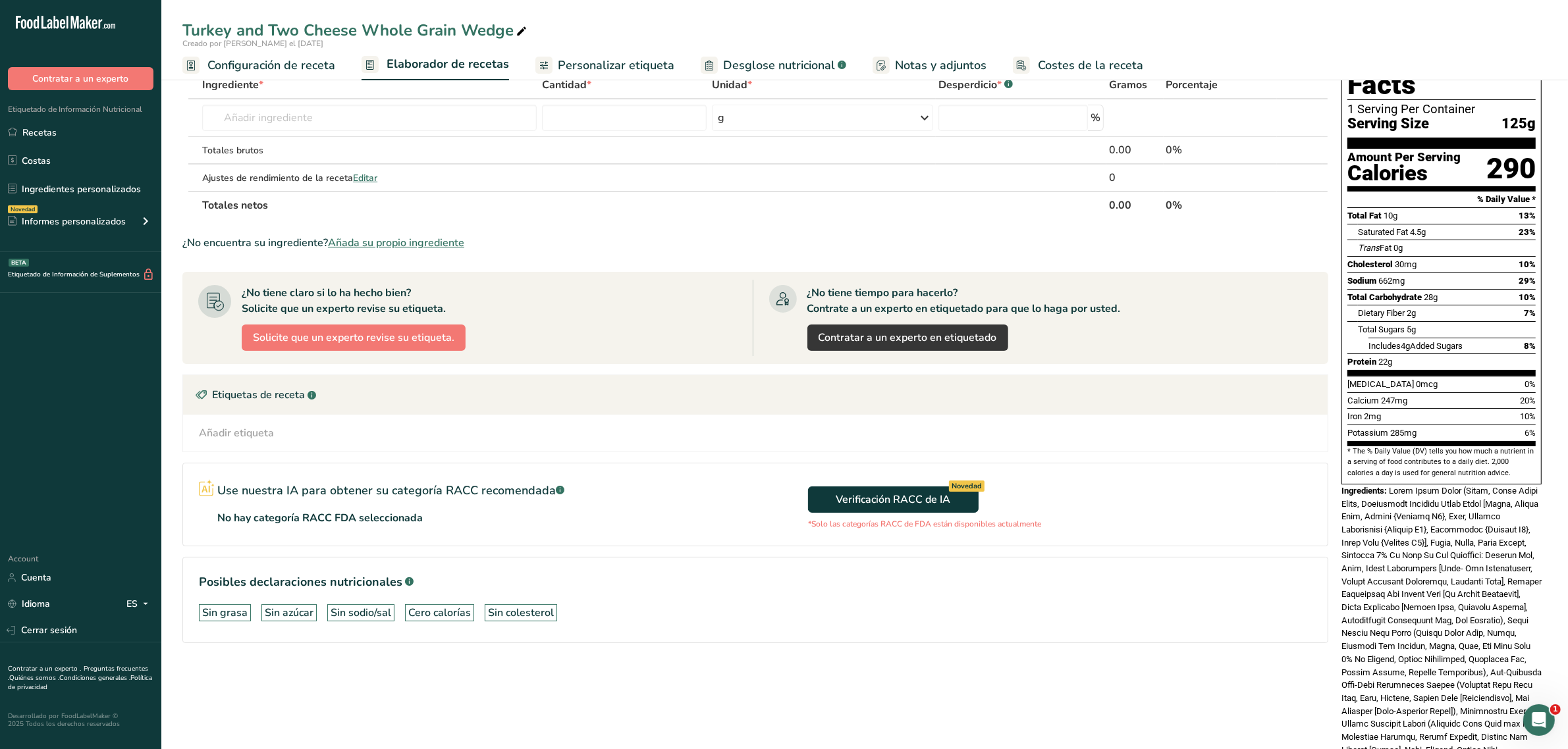
scroll to position [143, 0]
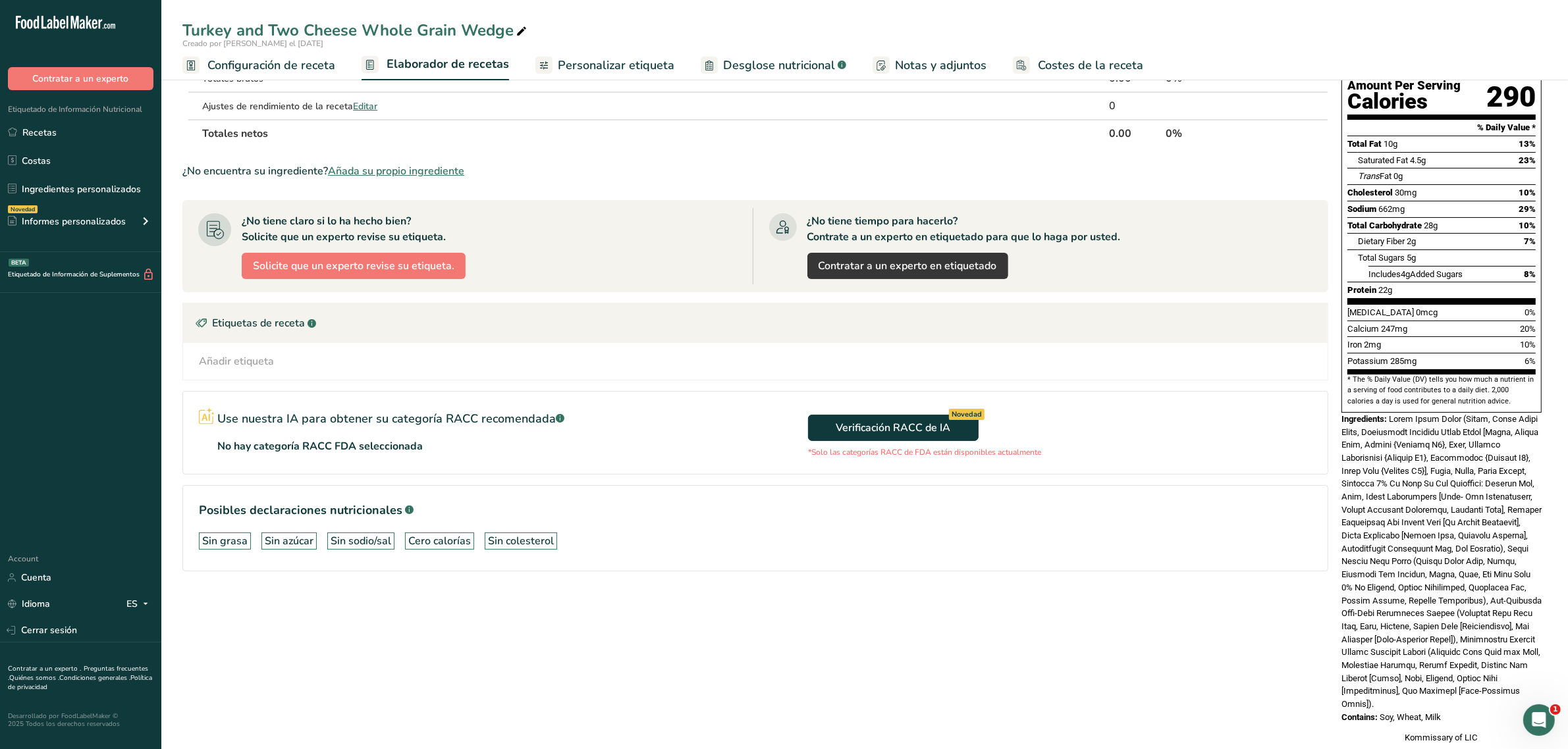
drag, startPoint x: 1391, startPoint y: 387, endPoint x: 1458, endPoint y: 673, distance: 293.7
click at [1458, 673] on div "Nutrition Facts 1 Serving Per Container Serving Size 125g Amount Per Serving Ca…" at bounding box center [1441, 353] width 211 height 793
copy div "Whole Grain Bread (Water, Whole Wheat Flour, Unbleached Enriched Wheat Flour [F…"
click at [454, 23] on div "Turkey and Two Cheese Whole Grain Wedge" at bounding box center [356, 31] width 347 height 24
click at [454, 23] on input "Turkey and Two Cheese Whole Grain Wedge" at bounding box center [865, 31] width 1365 height 24
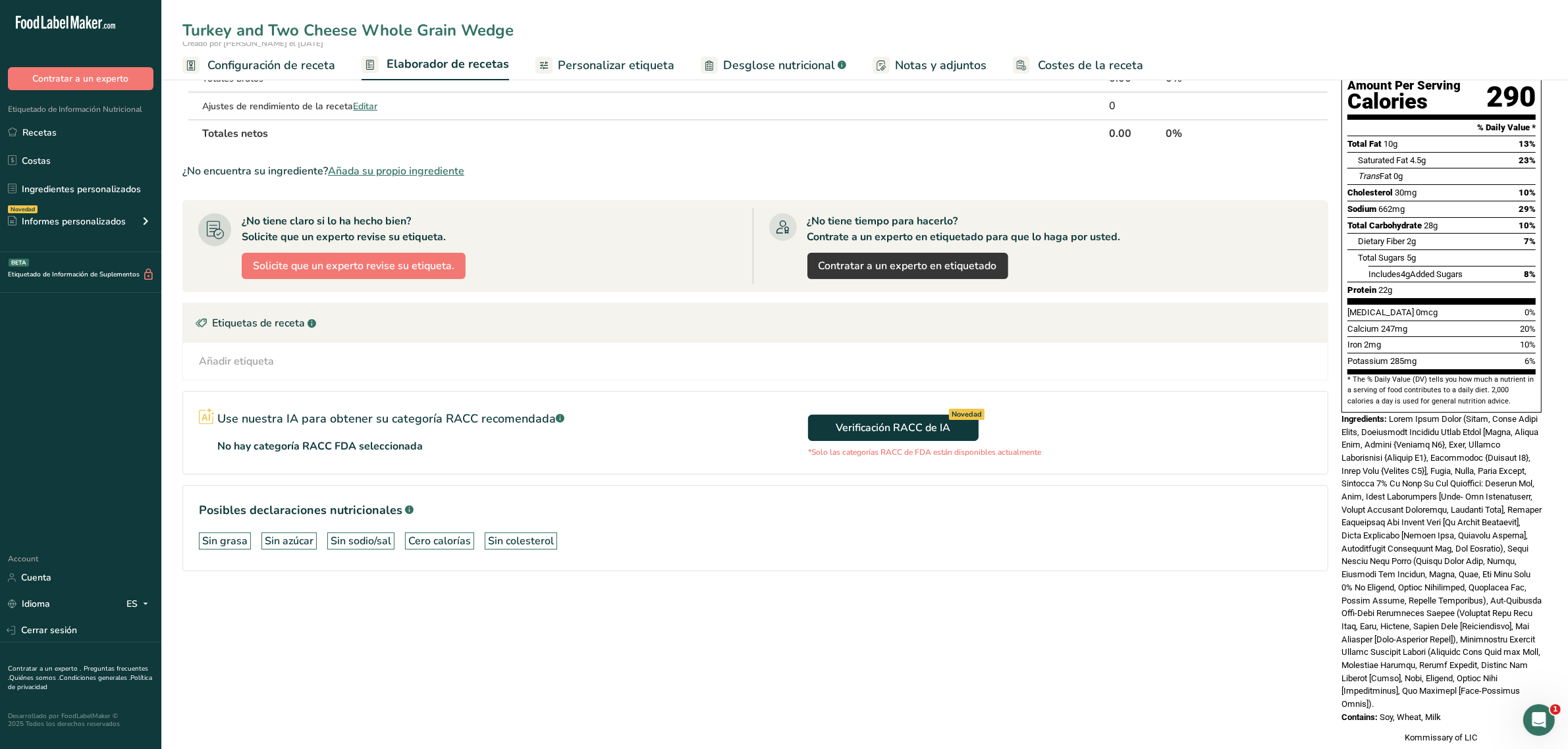
click at [454, 23] on input "Turkey and Two Cheese Whole Grain Wedge" at bounding box center [865, 31] width 1365 height 24
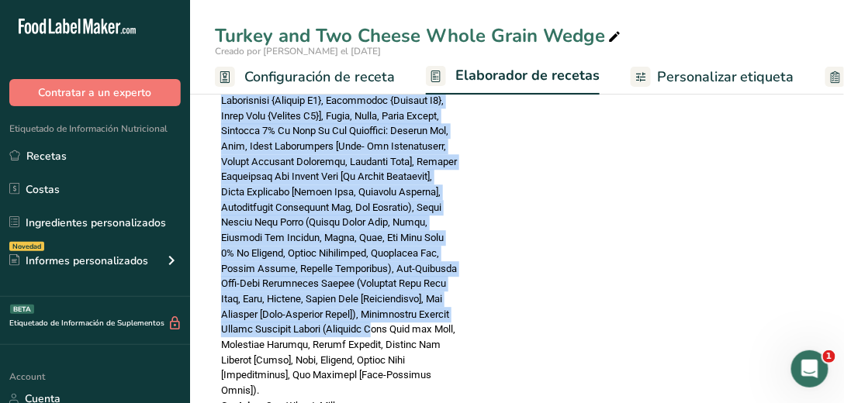
scroll to position [921, 0]
drag, startPoint x: 276, startPoint y: 143, endPoint x: 351, endPoint y: 352, distance: 221.5
copy div "Whole Grain Bread (Water, Whole Wheat Flour, Unbleached Enriched Wheat Flour [F…"
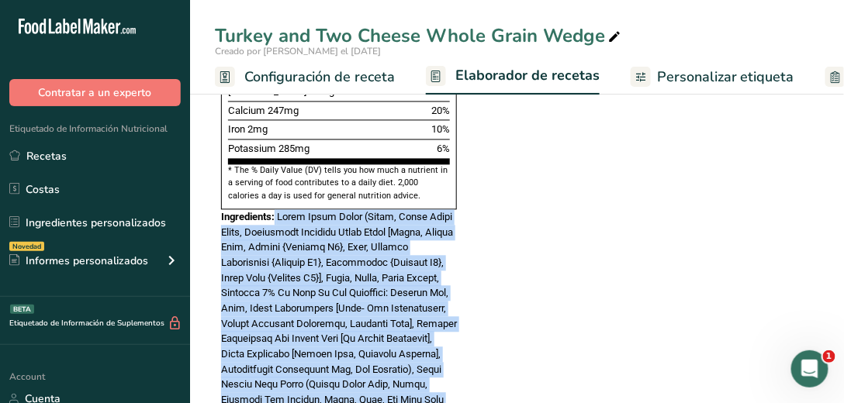
scroll to position [744, 0]
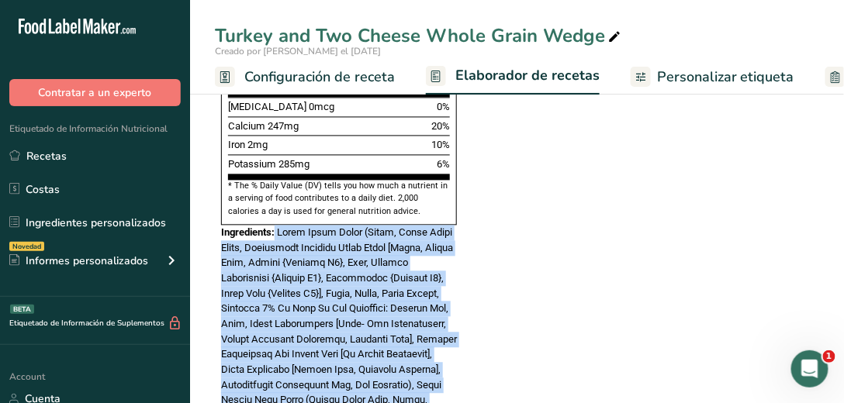
drag, startPoint x: 216, startPoint y: 36, endPoint x: 599, endPoint y: 32, distance: 383.9
click at [599, 32] on div "Turkey and Two Cheese Whole Grain Wedge" at bounding box center [419, 36] width 409 height 28
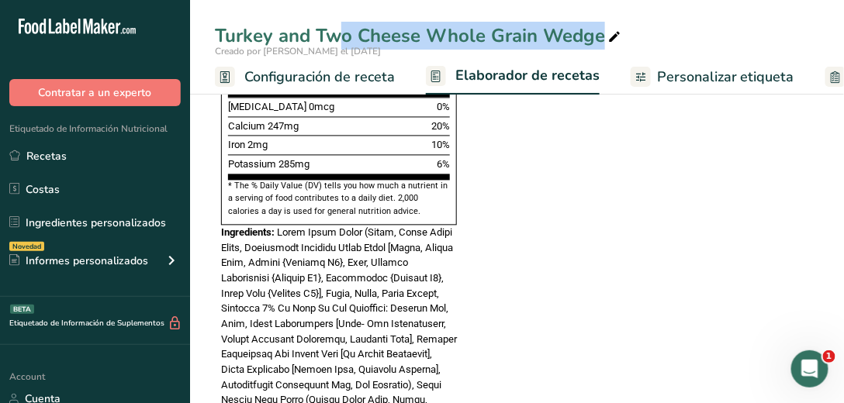
drag, startPoint x: 213, startPoint y: 35, endPoint x: 603, endPoint y: 35, distance: 389.3
click at [603, 35] on div "Turkey and Two Cheese Whole Grain Wedge" at bounding box center [517, 36] width 654 height 28
copy div "Turkey and Two Cheese Whole Grain Wedge"
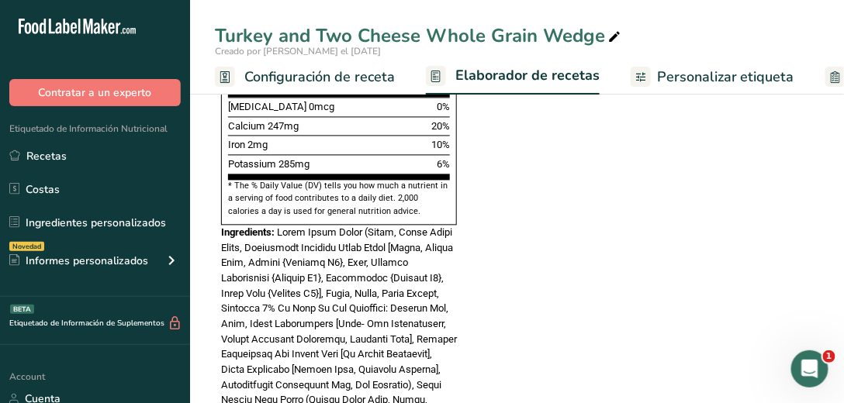
click at [711, 185] on section "Ingrediente * Cantidad * Unidad * Desperdicio * .a-a{fill:#347362;}.b-a{fill:#f…" at bounding box center [512, 285] width 595 height 1724
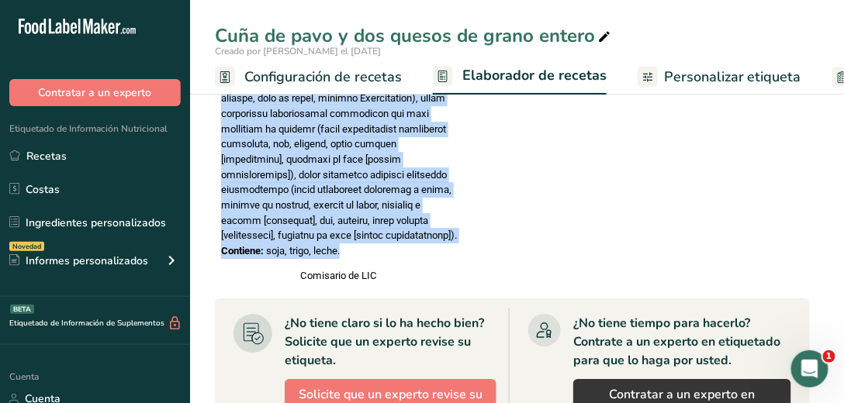
scroll to position [1138, 0]
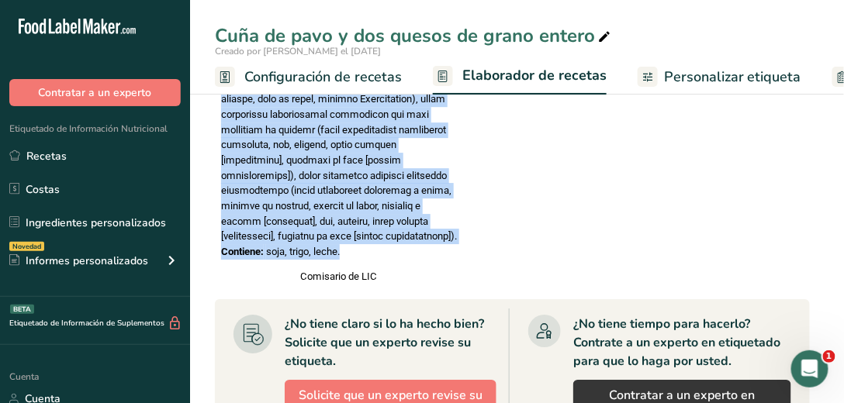
drag, startPoint x: 282, startPoint y: 209, endPoint x: 363, endPoint y: 270, distance: 101.3
copy div "Lor ipsumdol (sita, consec adipisci, elitse do eiusm temporincid utl etdolorem …"
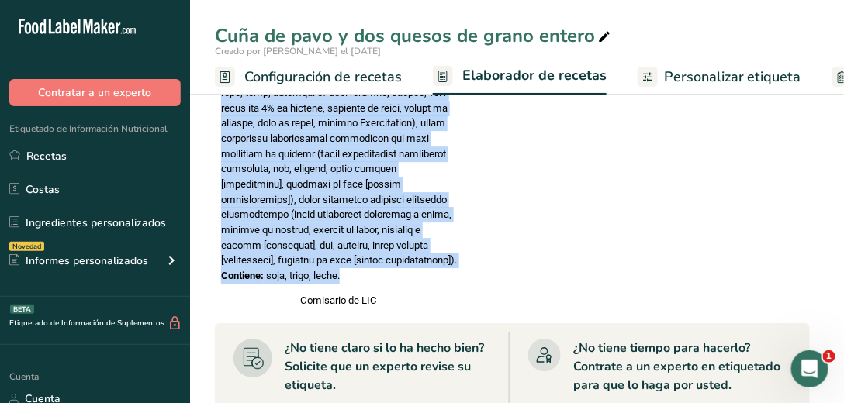
scroll to position [1093, 0]
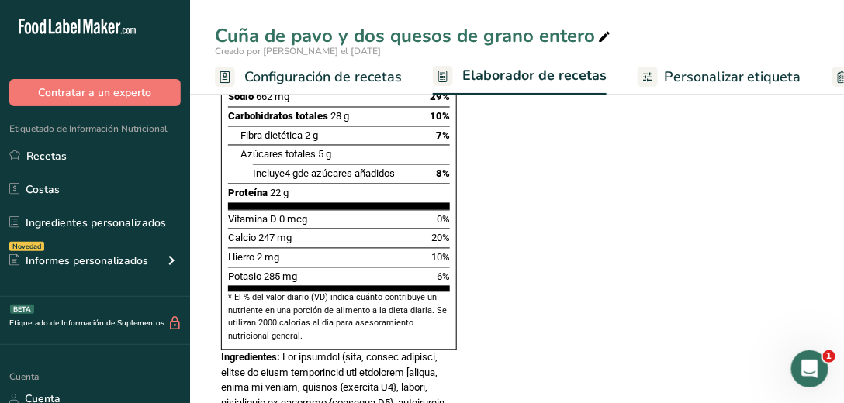
drag, startPoint x: 654, startPoint y: 253, endPoint x: 642, endPoint y: 253, distance: 11.6
click at [652, 253] on section "Ingrediente * Cantidad * Unidad * Desperdicio * .a-a{fill:#347362;}.b-a{fill:#f…" at bounding box center [512, 410] width 595 height 1786
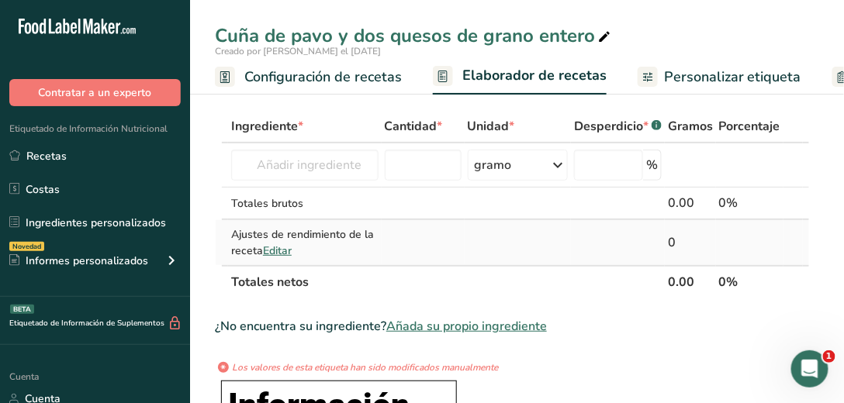
scroll to position [0, 0]
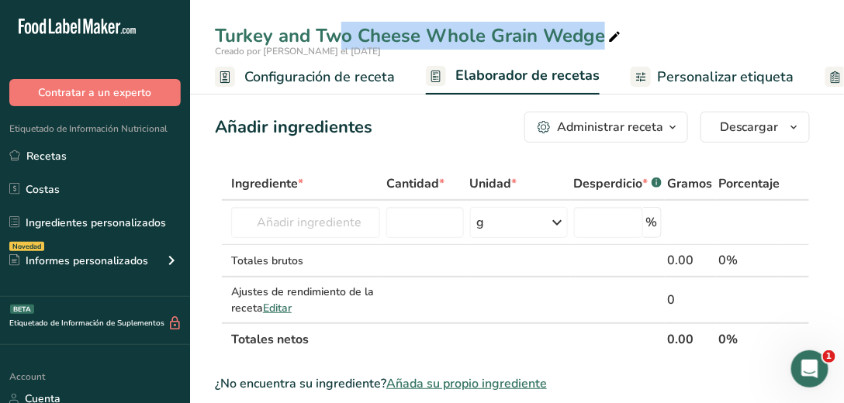
drag, startPoint x: 215, startPoint y: 37, endPoint x: 606, endPoint y: 36, distance: 391.6
click at [606, 36] on div "Turkey and Two Cheese Whole Grain Wedge" at bounding box center [419, 36] width 409 height 28
drag, startPoint x: 217, startPoint y: 31, endPoint x: 609, endPoint y: 36, distance: 391.6
click at [609, 36] on div "Turkey and Two Cheese Whole Grain Wedge" at bounding box center [419, 36] width 409 height 28
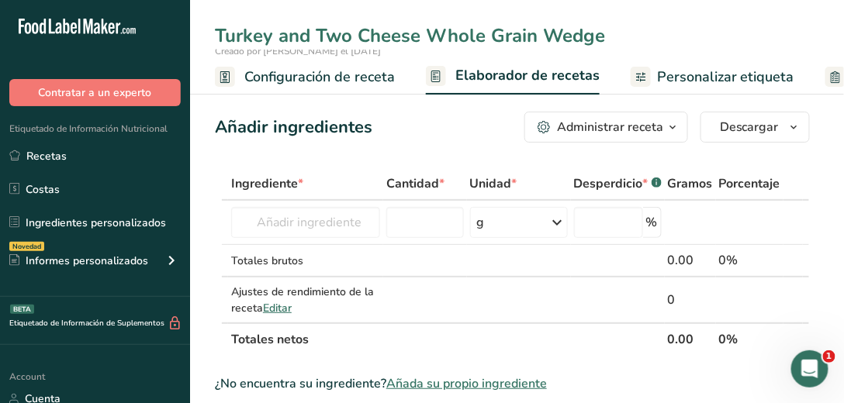
drag, startPoint x: 217, startPoint y: 33, endPoint x: 606, endPoint y: 29, distance: 389.3
click at [606, 29] on input "Turkey and Two Cheese Whole Grain Wedge" at bounding box center [517, 36] width 604 height 28
